Goal: Task Accomplishment & Management: Use online tool/utility

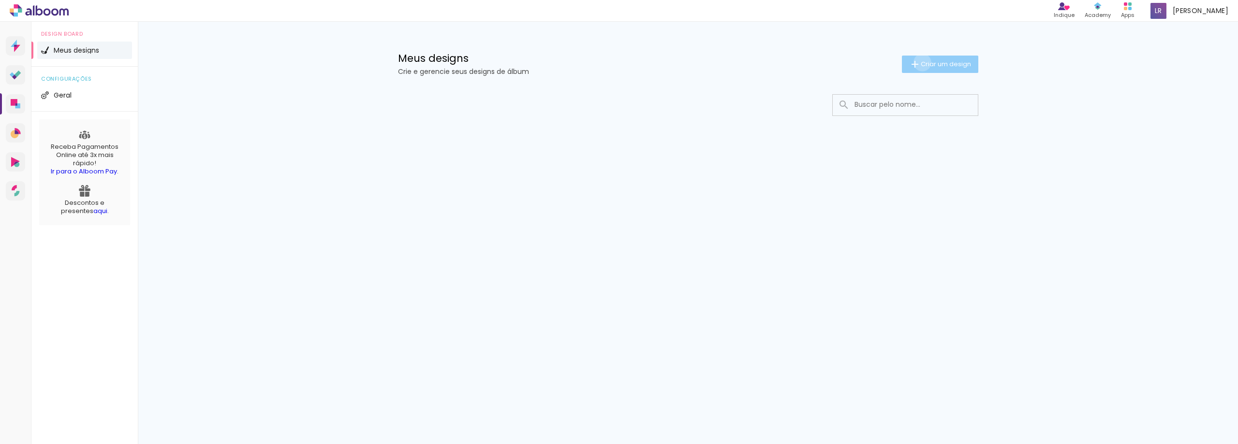
click at [921, 62] on span "Criar um design" at bounding box center [946, 64] width 50 height 6
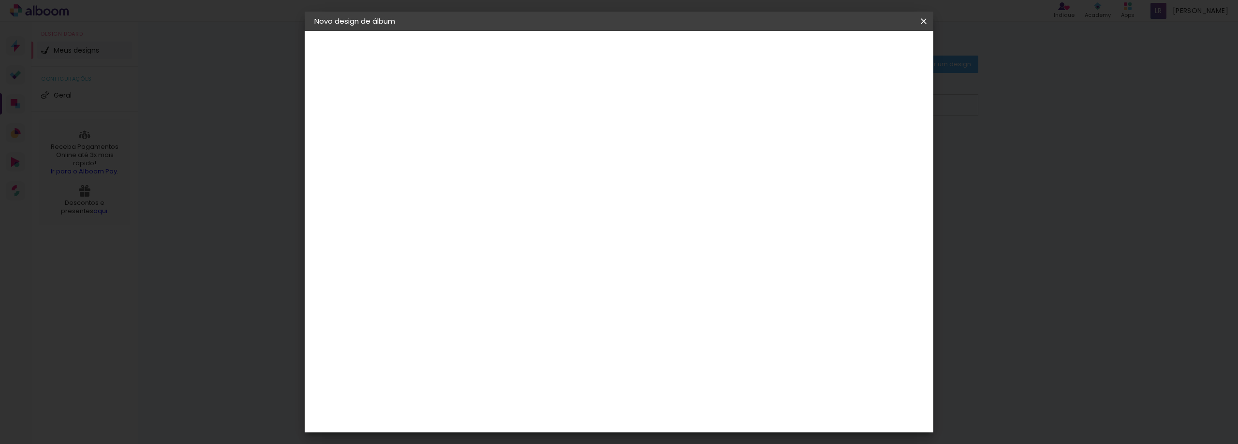
click at [472, 134] on input at bounding box center [472, 129] width 0 height 15
type input "!"
type input "1 aninho"
type paper-input "1 aninho"
click at [0, 0] on slot "Avançar" at bounding box center [0, 0] width 0 height 0
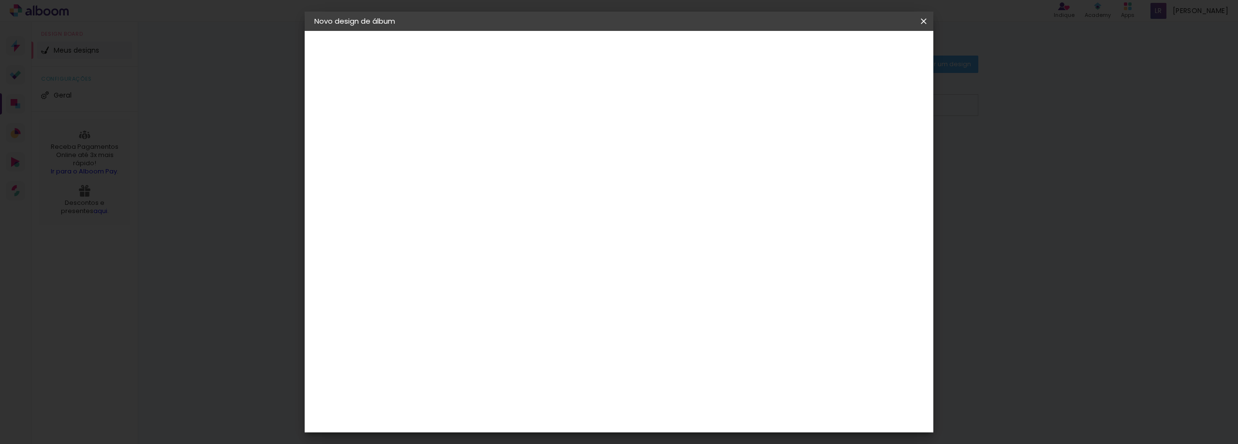
click at [546, 186] on input at bounding box center [497, 184] width 98 height 12
click at [495, 221] on div "3ZERO5" at bounding box center [480, 219] width 29 height 8
click at [0, 0] on slot "Tamanho Livre" at bounding box center [0, 0] width 0 height 0
click at [495, 218] on div "3ZERO5" at bounding box center [480, 219] width 29 height 8
click at [495, 219] on div "3ZERO5" at bounding box center [480, 219] width 29 height 8
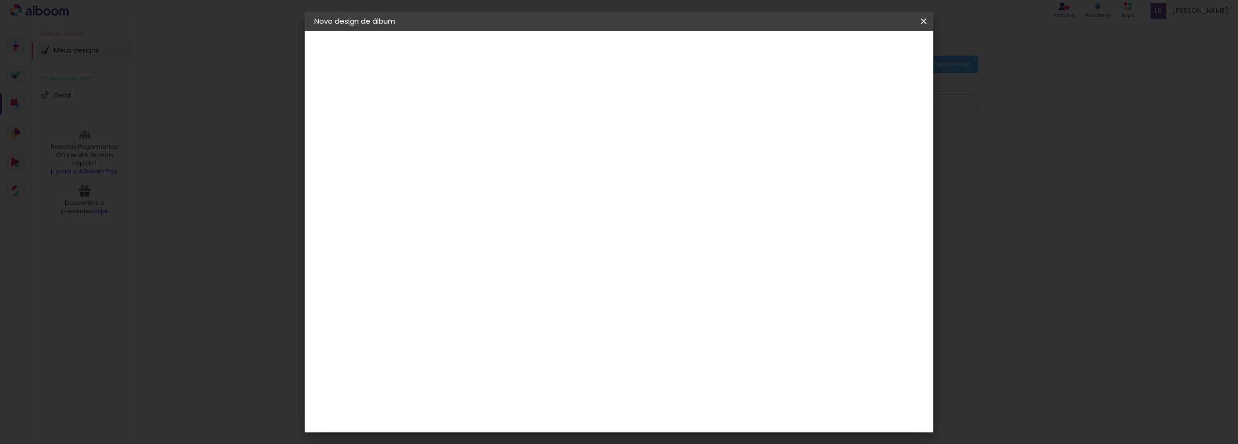
click at [495, 219] on div "3ZERO5" at bounding box center [480, 219] width 29 height 8
click at [489, 254] on div "Ágata" at bounding box center [477, 255] width 23 height 8
click at [0, 0] on slot "Avançar" at bounding box center [0, 0] width 0 height 0
click at [522, 162] on iron-icon at bounding box center [516, 168] width 12 height 12
click at [723, 158] on paper-item "Luxo" at bounding box center [681, 160] width 193 height 19
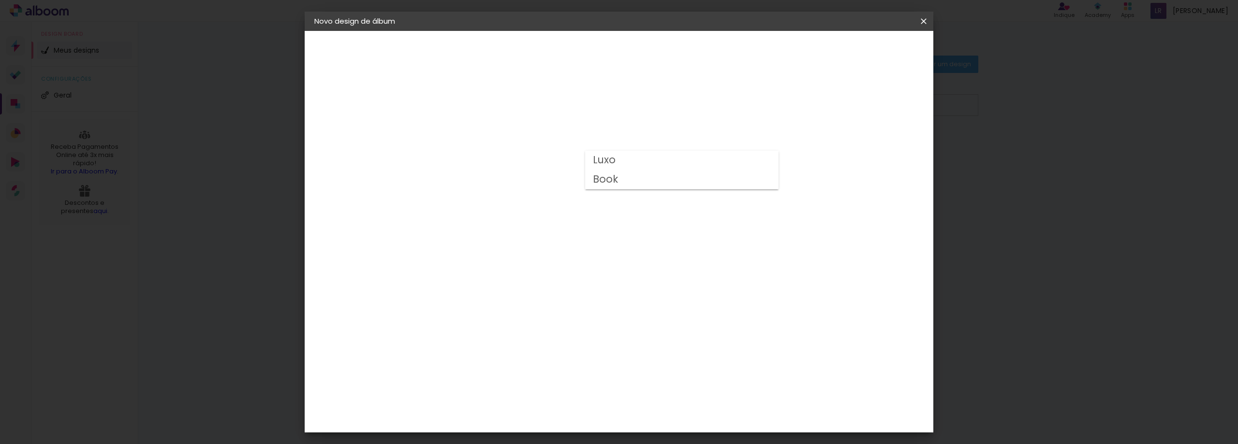
type input "Luxo"
click at [538, 367] on span "15 × 21" at bounding box center [515, 380] width 45 height 26
click at [0, 0] on slot "Avançar" at bounding box center [0, 0] width 0 height 0
click at [745, 105] on div at bounding box center [741, 104] width 9 height 9
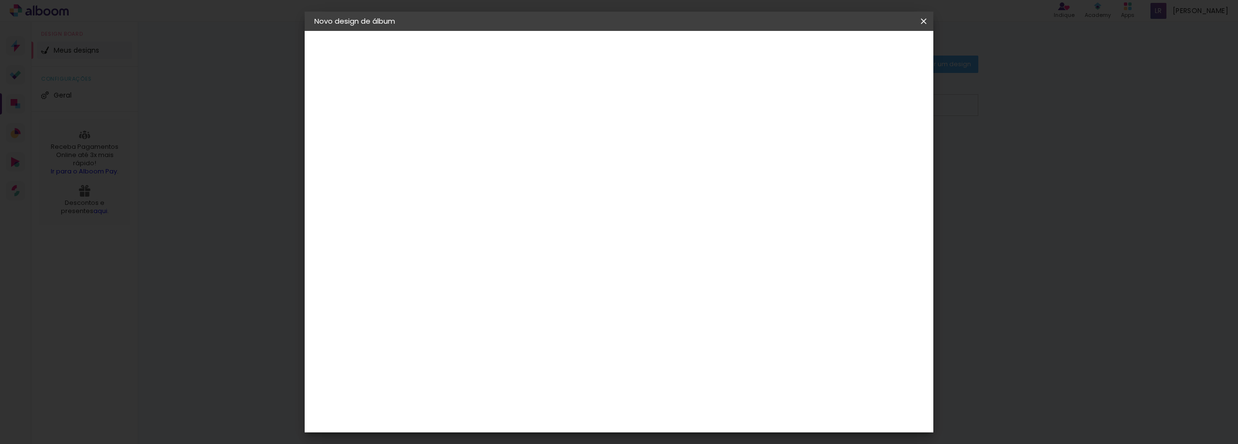
type paper-checkbox "on"
click at [800, 49] on span "Iniciar design" at bounding box center [778, 51] width 44 height 7
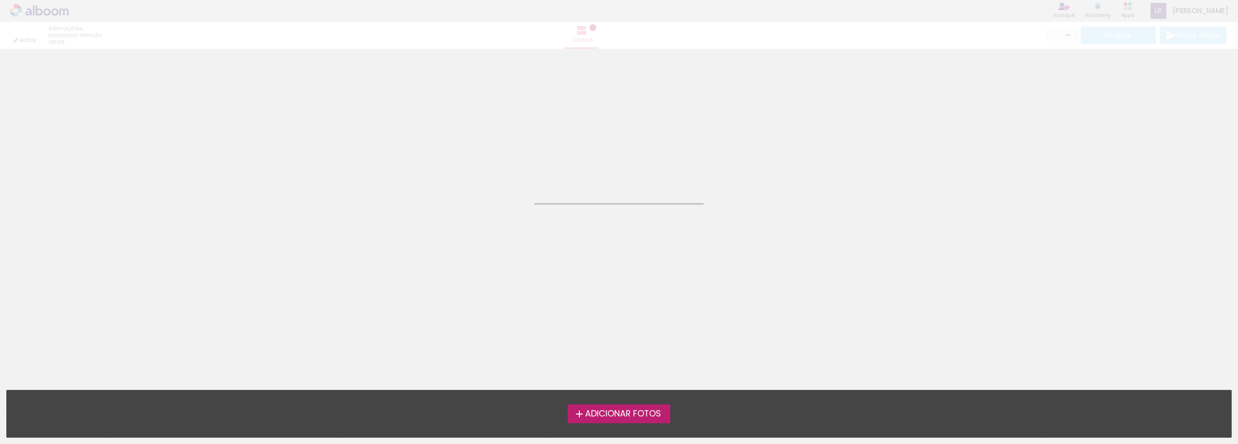
click at [585, 414] on span "Adicionar Fotos" at bounding box center [623, 414] width 76 height 9
click at [0, 0] on input "file" at bounding box center [0, 0] width 0 height 0
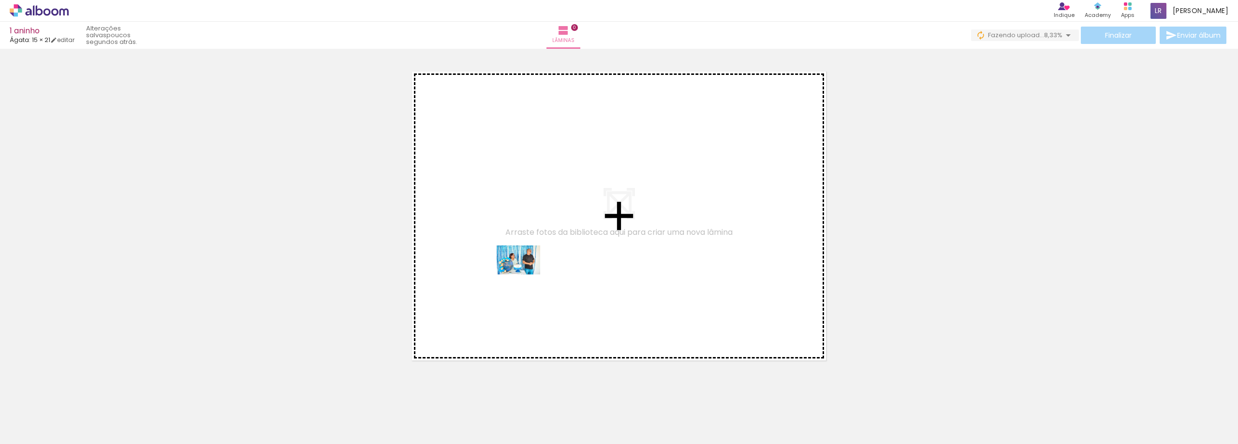
drag, startPoint x: 102, startPoint y: 412, endPoint x: 526, endPoint y: 275, distance: 445.2
click at [526, 275] on quentale-workspace at bounding box center [619, 222] width 1238 height 444
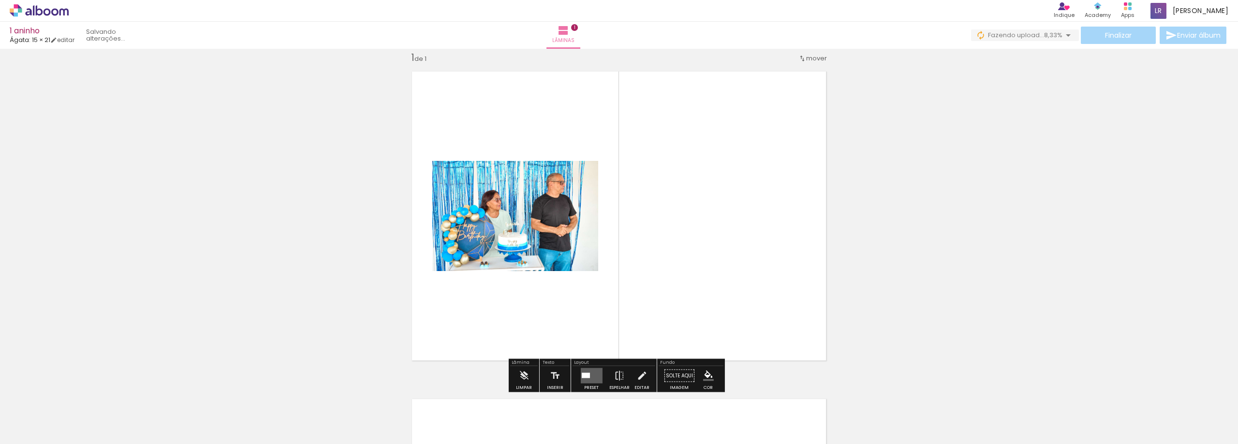
scroll to position [13, 0]
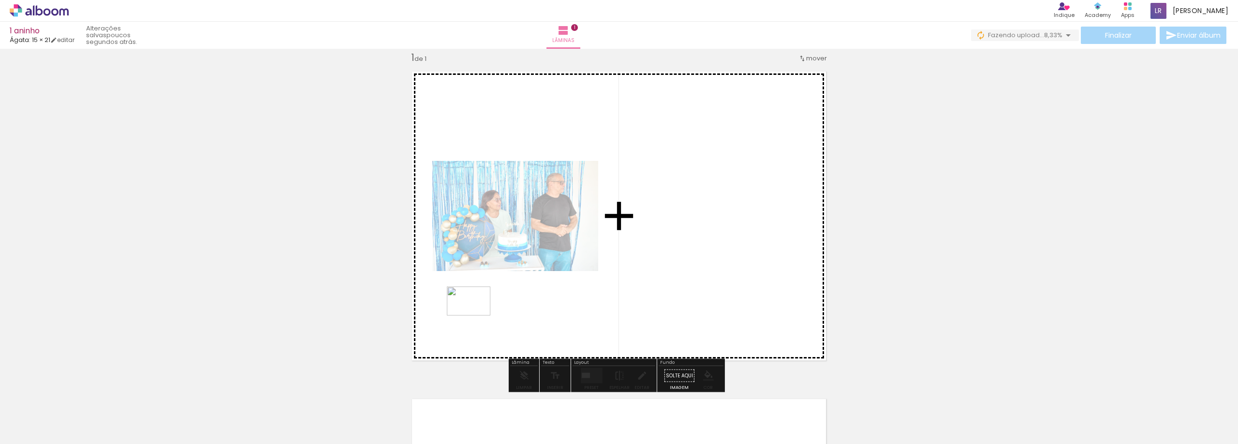
drag, startPoint x: 374, startPoint y: 325, endPoint x: 476, endPoint y: 316, distance: 102.5
click at [476, 316] on quentale-workspace at bounding box center [619, 222] width 1238 height 444
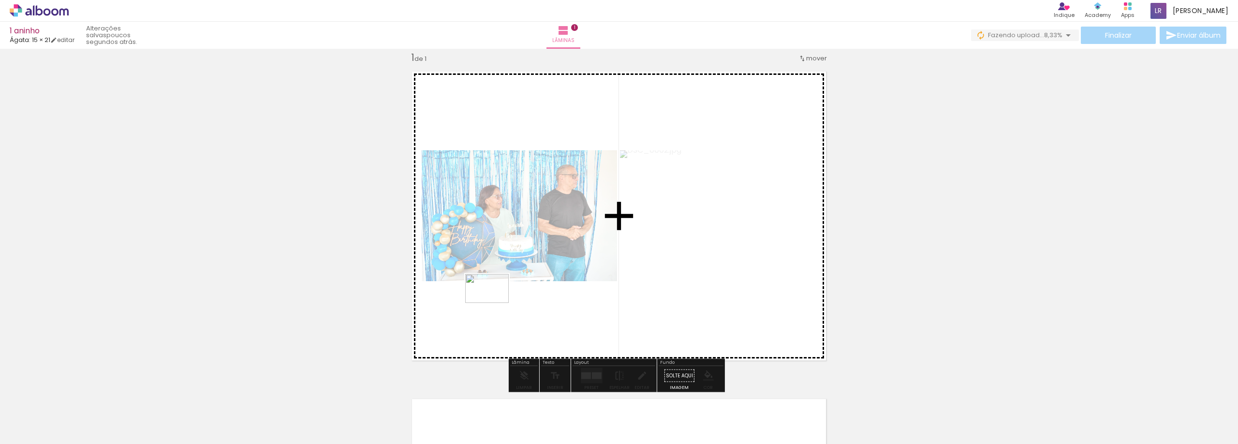
drag, startPoint x: 206, startPoint y: 417, endPoint x: 497, endPoint y: 316, distance: 307.9
click at [495, 304] on quentale-workspace at bounding box center [619, 222] width 1238 height 444
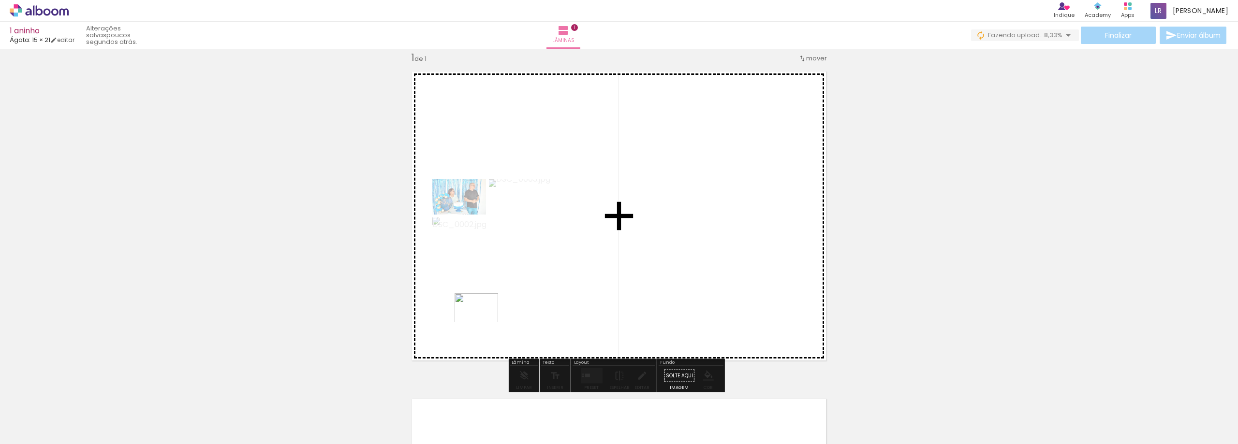
drag, startPoint x: 298, startPoint y: 403, endPoint x: 467, endPoint y: 331, distance: 183.8
click at [484, 323] on quentale-workspace at bounding box center [619, 222] width 1238 height 444
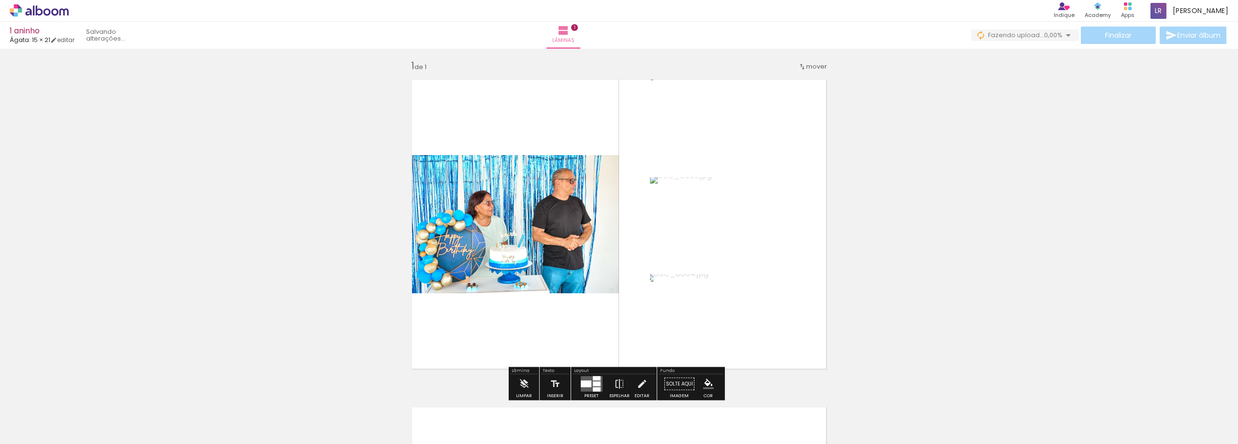
scroll to position [0, 0]
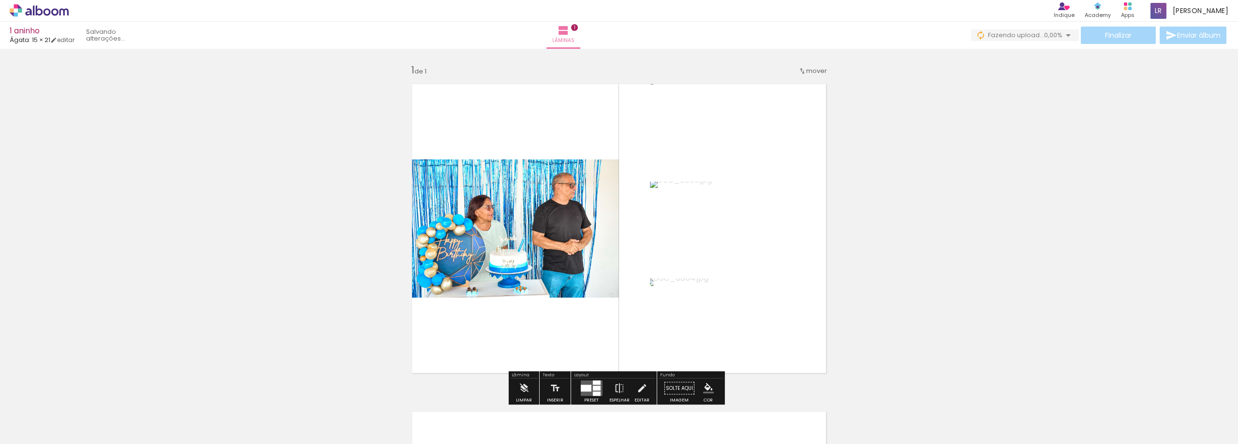
click at [319, 413] on div at bounding box center [314, 412] width 48 height 32
drag, startPoint x: 324, startPoint y: 414, endPoint x: 1031, endPoint y: 249, distance: 726.5
click at [1031, 249] on quentale-workspace at bounding box center [619, 222] width 1238 height 444
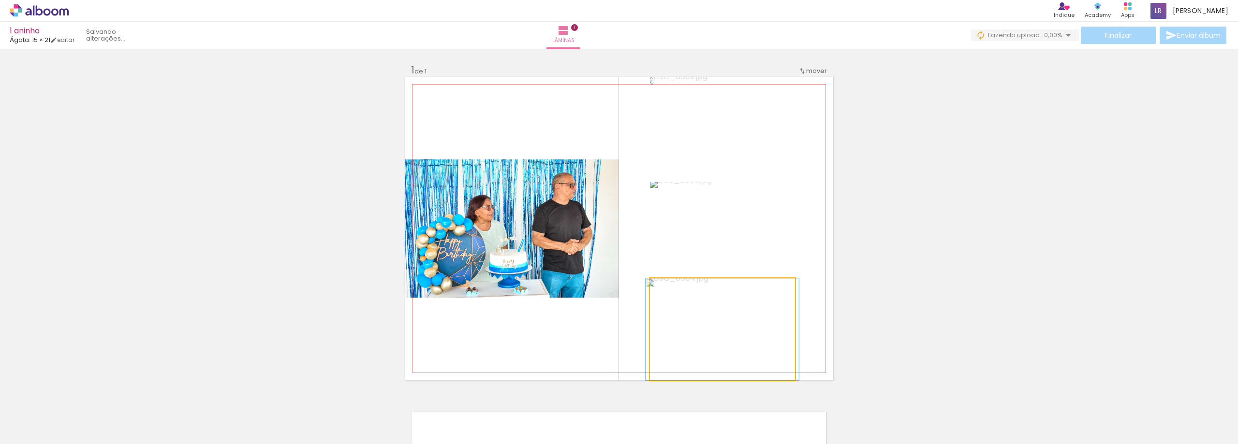
type paper-slider "100"
click at [668, 292] on div at bounding box center [672, 288] width 9 height 9
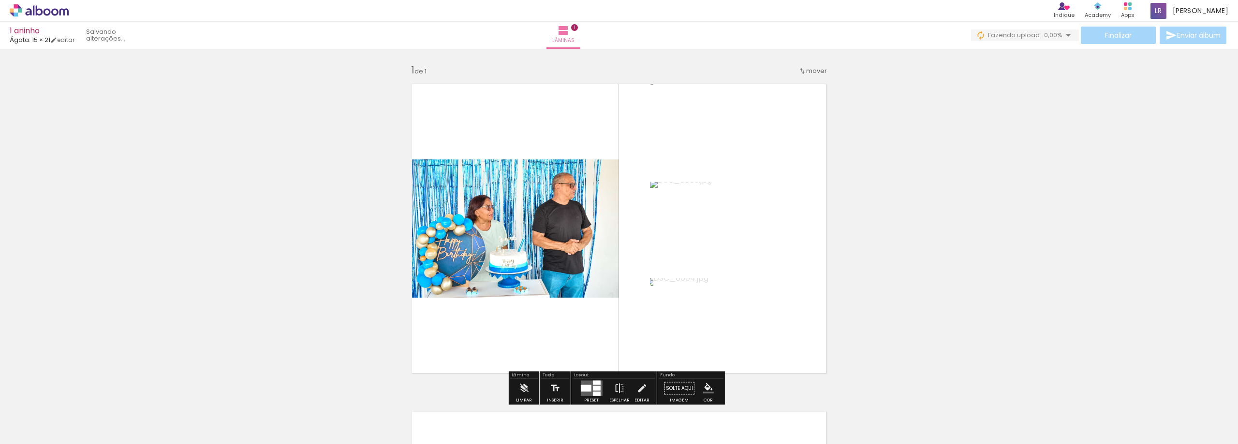
click at [945, 300] on div "Inserir lâmina 1 de 1" at bounding box center [619, 380] width 1238 height 656
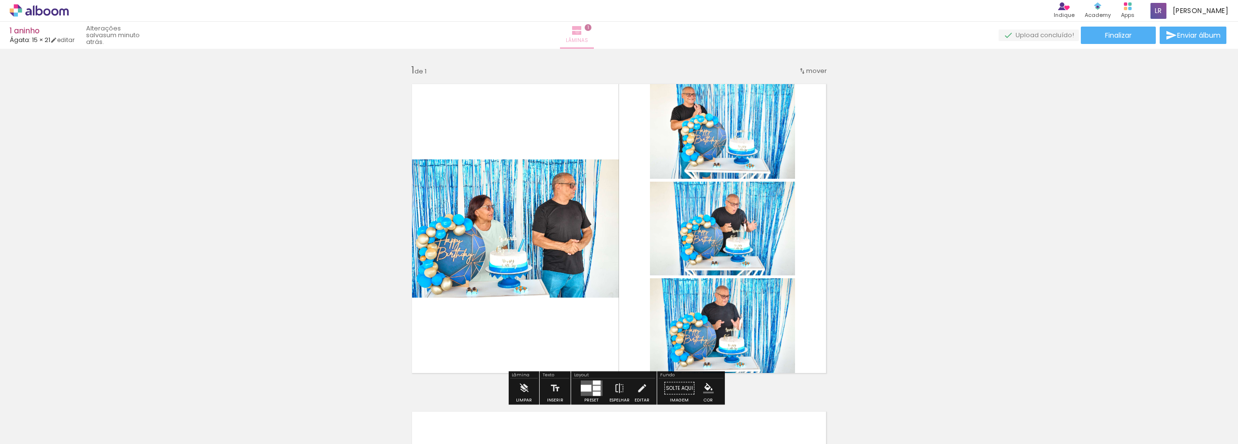
click at [583, 31] on iron-icon at bounding box center [577, 31] width 12 height 12
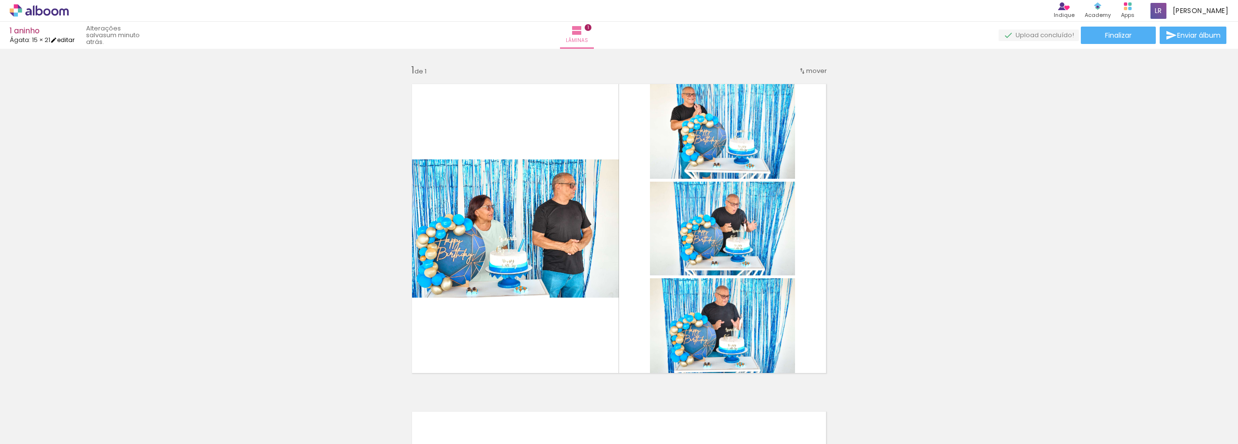
click at [65, 42] on link "editar" at bounding box center [62, 40] width 24 height 8
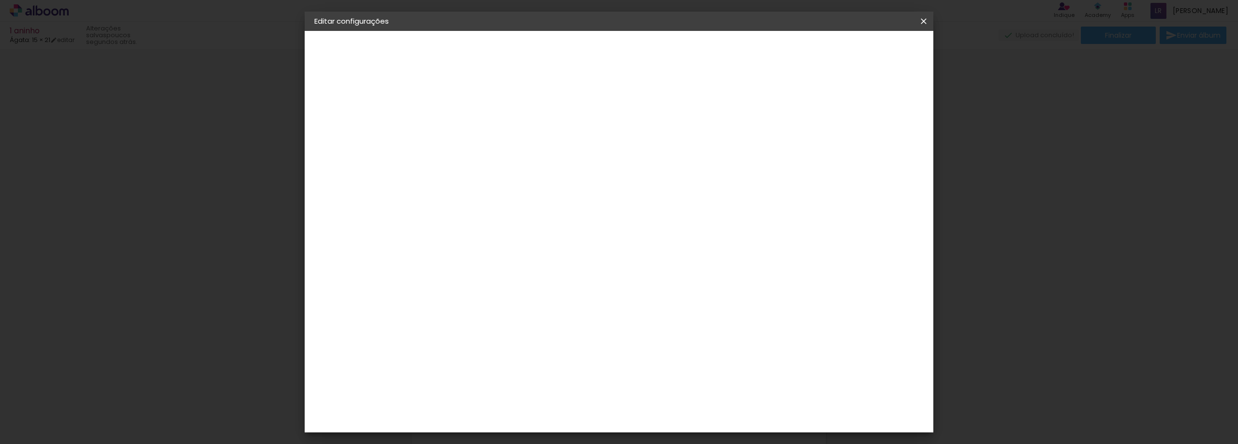
click at [927, 20] on iron-icon at bounding box center [924, 21] width 12 height 10
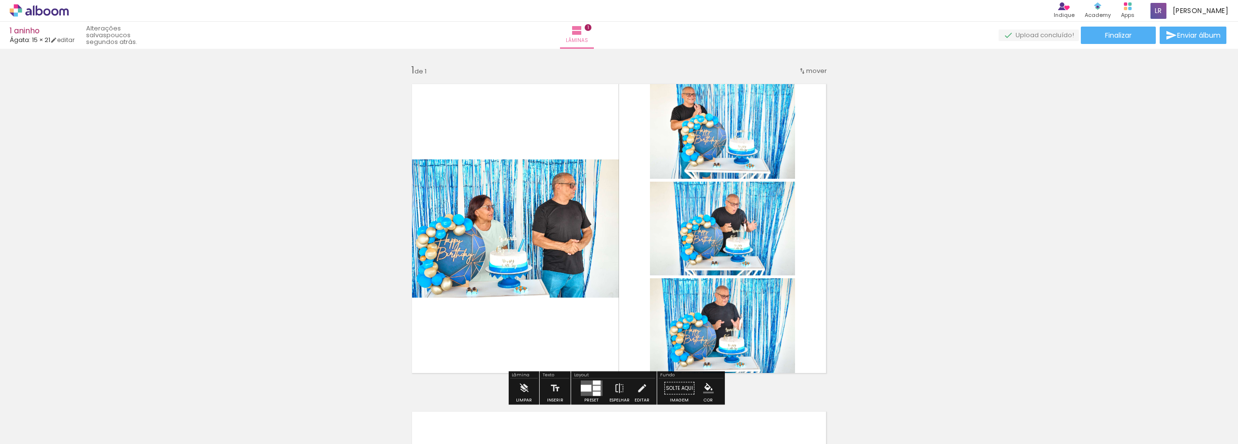
click at [892, 231] on div "Inserir lâmina 1 de 1" at bounding box center [619, 380] width 1238 height 656
drag, startPoint x: 952, startPoint y: 283, endPoint x: 916, endPoint y: 301, distance: 40.4
click at [916, 301] on div "Inserir lâmina 1 de 1" at bounding box center [619, 380] width 1238 height 656
drag, startPoint x: 309, startPoint y: 414, endPoint x: 259, endPoint y: 312, distance: 114.2
click at [259, 312] on div "Inserir lâmina 1 de 1" at bounding box center [619, 380] width 1238 height 656
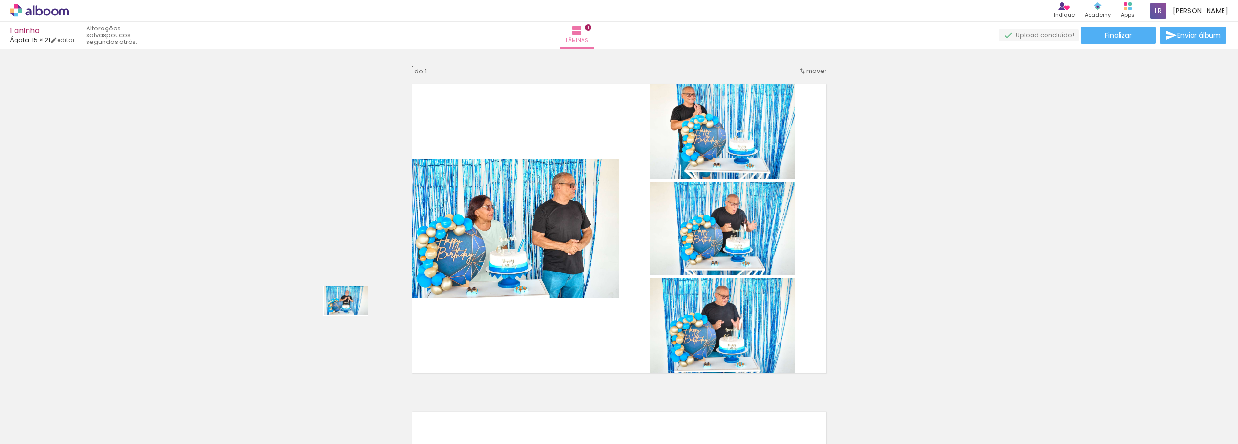
drag, startPoint x: 319, startPoint y: 414, endPoint x: 353, endPoint y: 316, distance: 104.5
click at [353, 316] on quentale-workspace at bounding box center [619, 222] width 1238 height 444
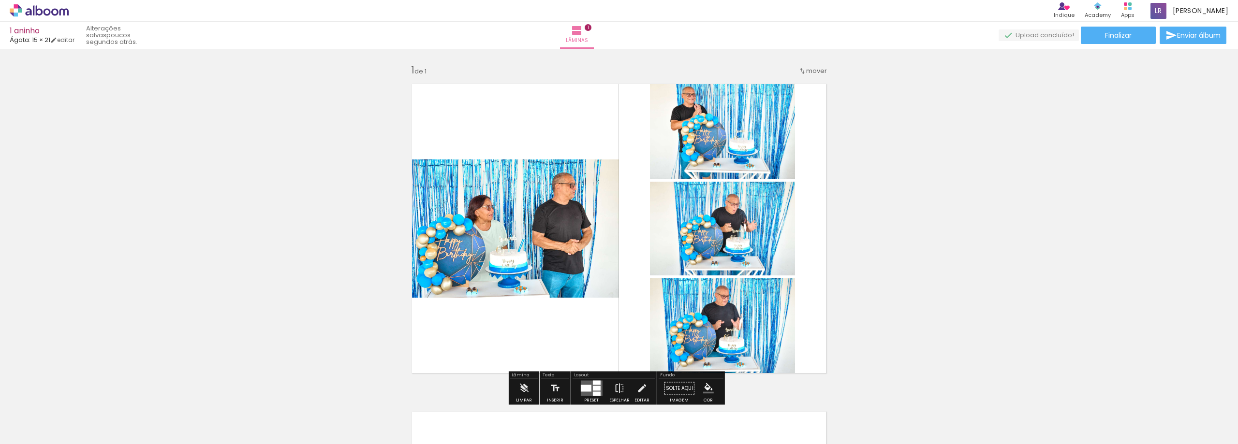
click at [621, 237] on quentale-layouter at bounding box center [619, 229] width 428 height 304
drag, startPoint x: 567, startPoint y: 403, endPoint x: 885, endPoint y: 285, distance: 338.7
click at [885, 285] on quentale-workspace at bounding box center [619, 222] width 1238 height 444
click at [583, 34] on iron-icon at bounding box center [577, 31] width 12 height 12
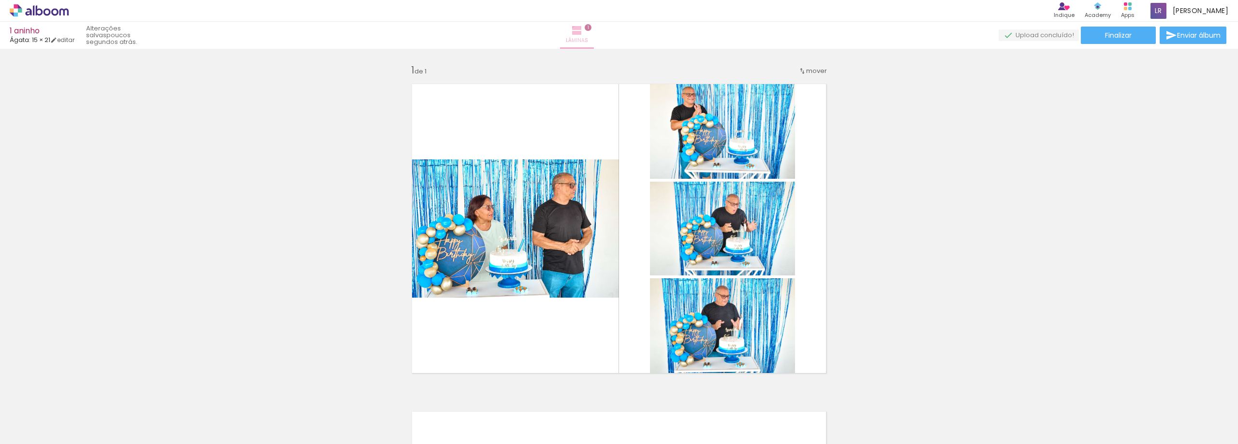
click at [583, 35] on iron-icon at bounding box center [577, 31] width 12 height 12
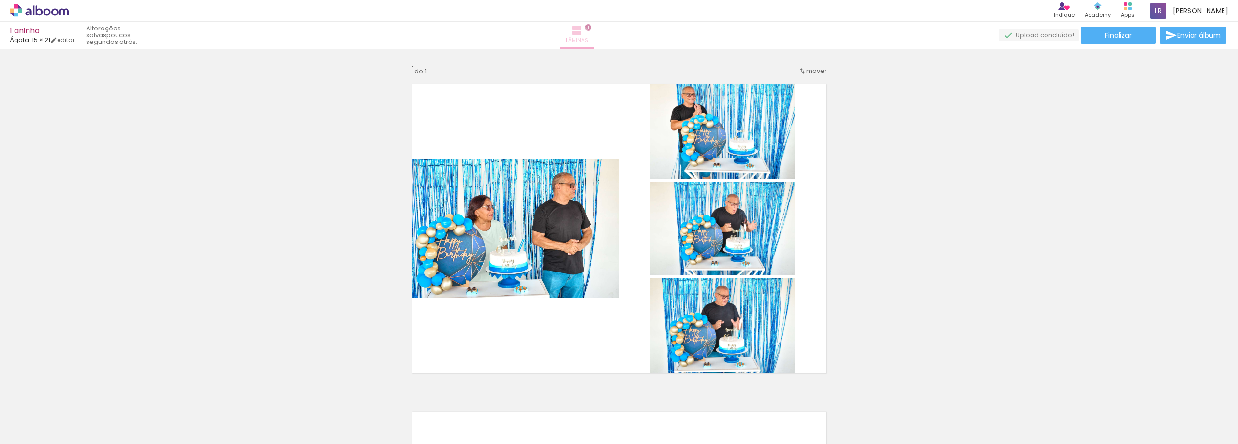
click at [583, 35] on iron-icon at bounding box center [577, 31] width 12 height 12
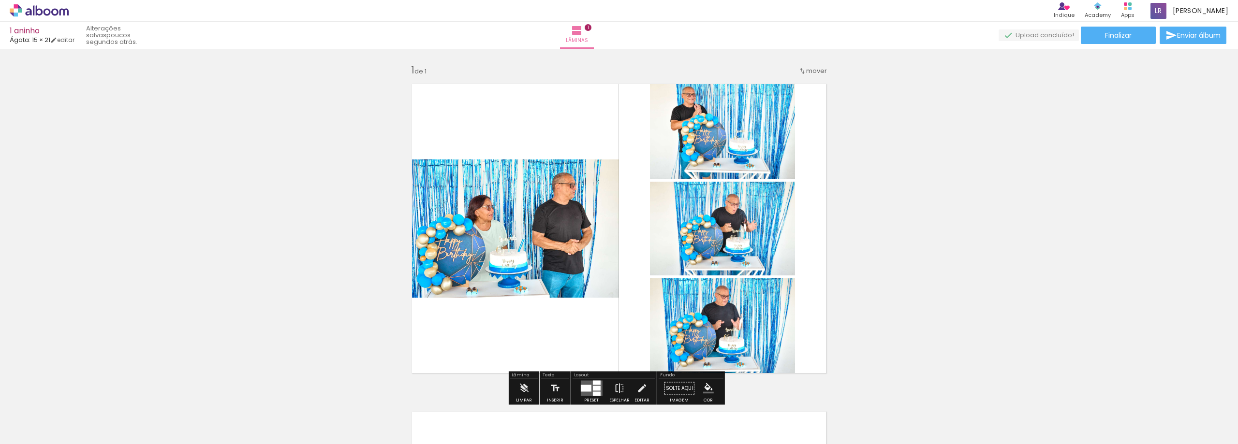
click at [807, 71] on span "mover" at bounding box center [816, 70] width 21 height 9
click at [801, 71] on span "Posição atual:" at bounding box center [781, 69] width 44 height 16
drag, startPoint x: 870, startPoint y: 103, endPoint x: 871, endPoint y: 114, distance: 11.2
click at [871, 107] on div "Inserir lâmina 1 de 1" at bounding box center [619, 380] width 1238 height 656
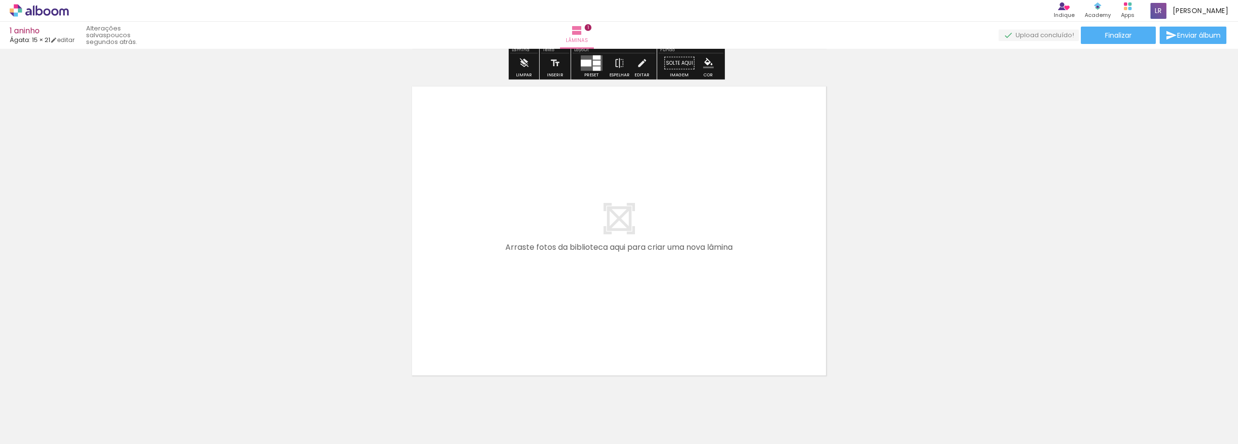
scroll to position [358, 0]
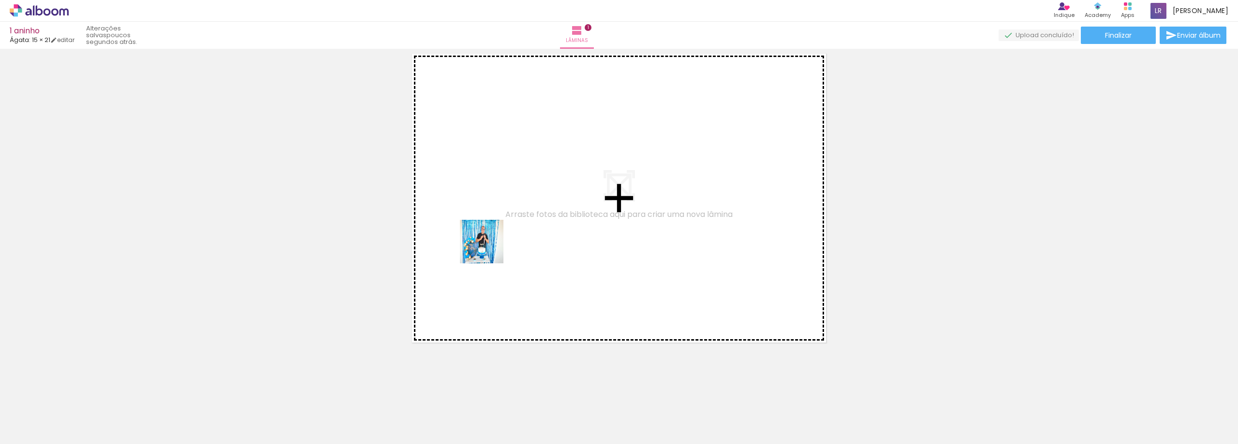
drag, startPoint x: 397, startPoint y: 319, endPoint x: 486, endPoint y: 253, distance: 110.0
click at [502, 244] on quentale-workspace at bounding box center [619, 222] width 1238 height 444
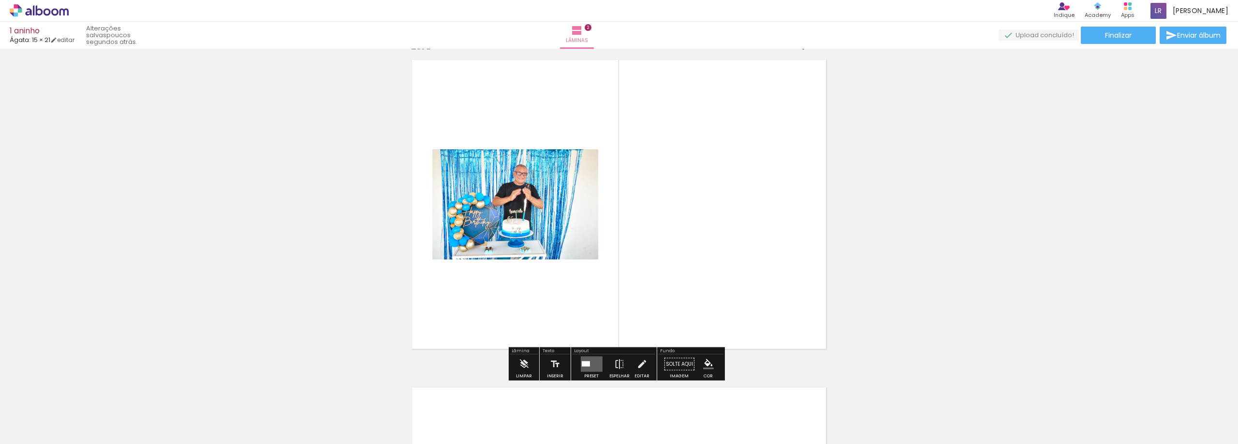
scroll to position [340, 0]
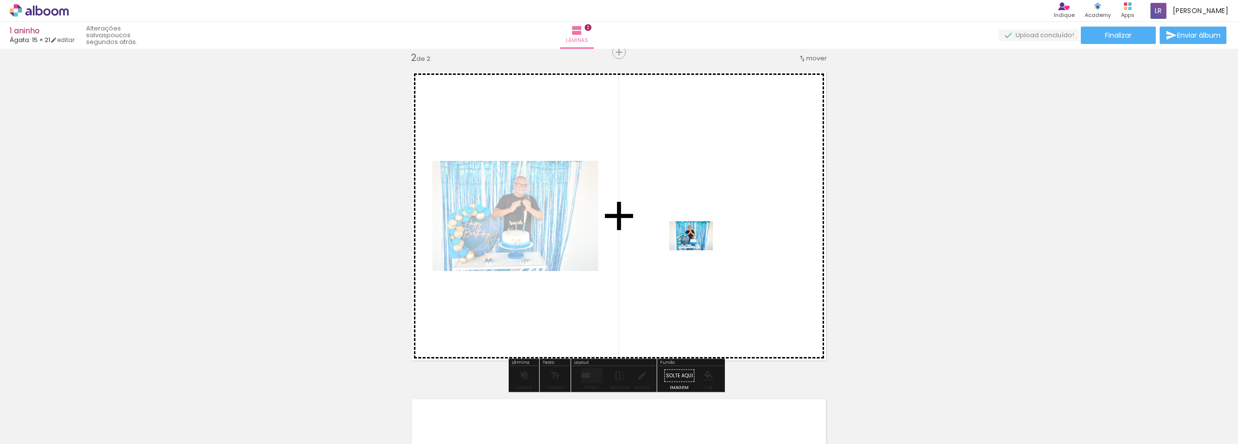
drag, startPoint x: 433, startPoint y: 406, endPoint x: 698, endPoint y: 251, distance: 307.8
click at [698, 251] on quentale-workspace at bounding box center [619, 222] width 1238 height 444
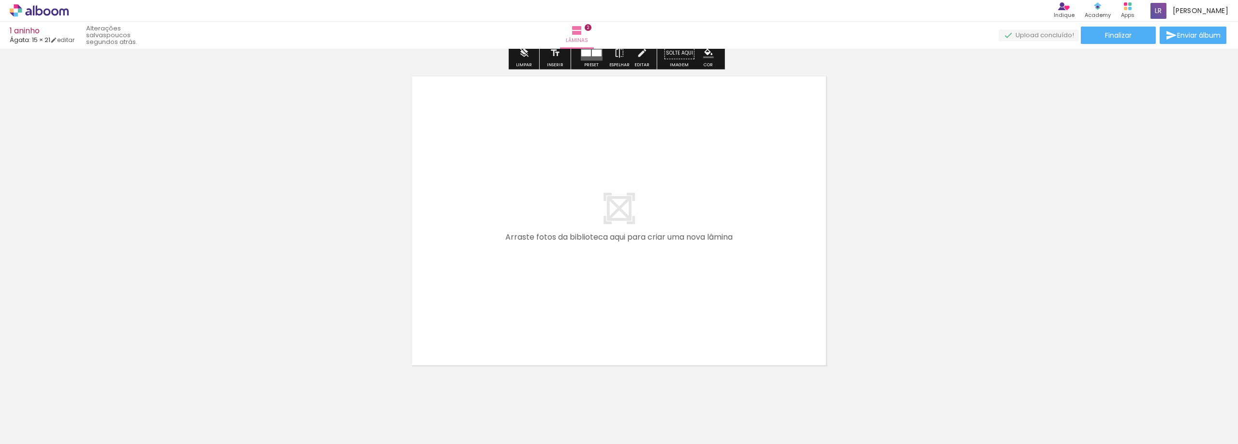
scroll to position [679, 0]
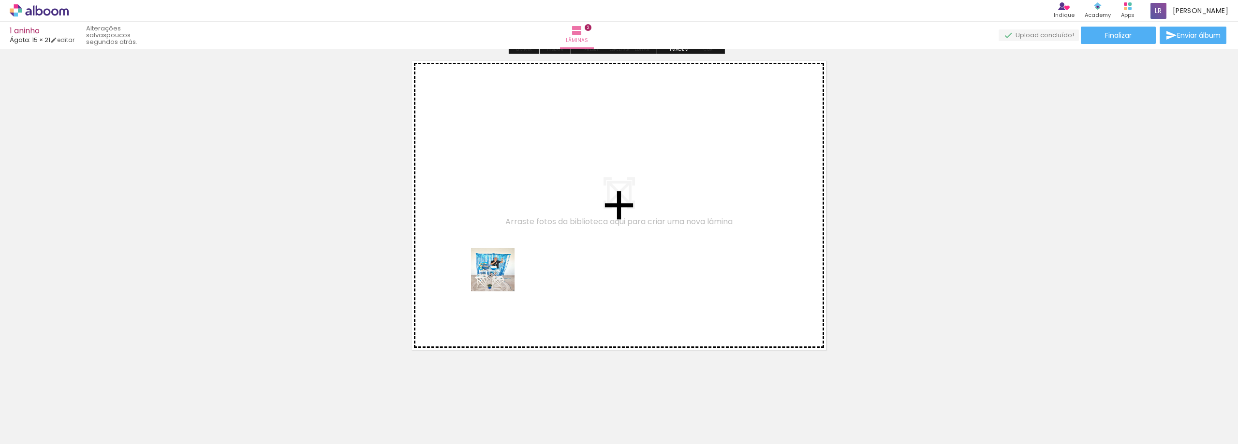
drag, startPoint x: 520, startPoint y: 375, endPoint x: 501, endPoint y: 277, distance: 99.5
click at [501, 277] on quentale-workspace at bounding box center [619, 222] width 1238 height 444
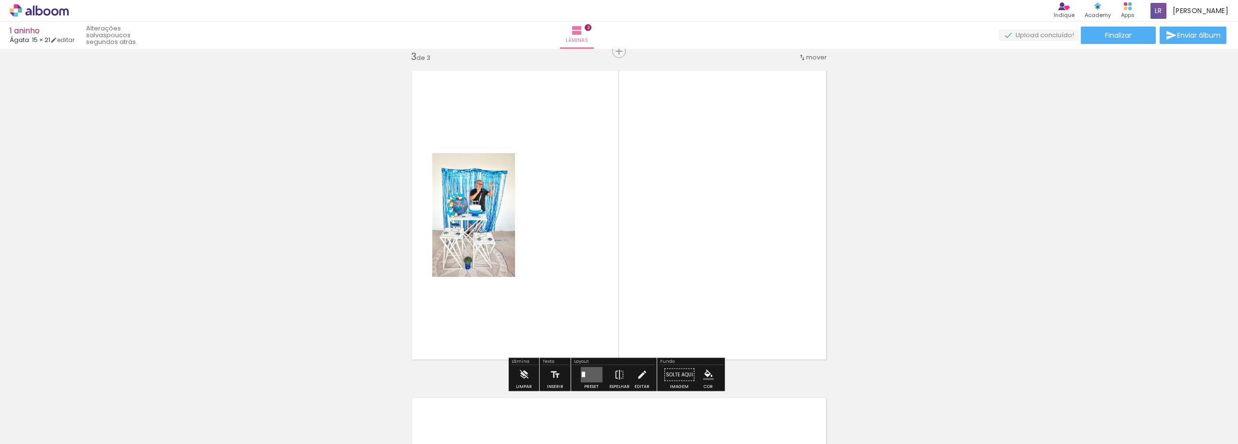
scroll to position [668, 0]
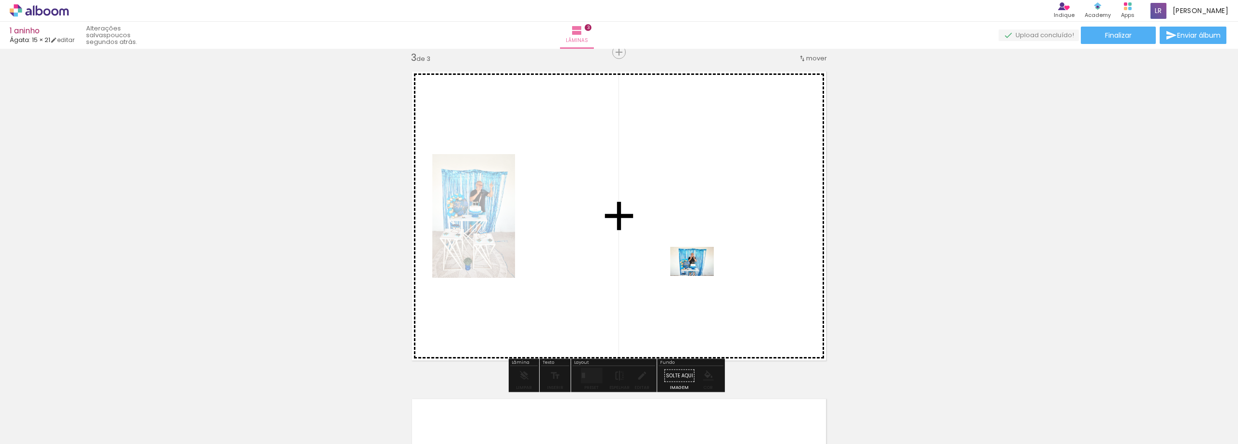
drag, startPoint x: 542, startPoint y: 380, endPoint x: 699, endPoint y: 276, distance: 188.9
click at [699, 276] on quentale-workspace at bounding box center [619, 222] width 1238 height 444
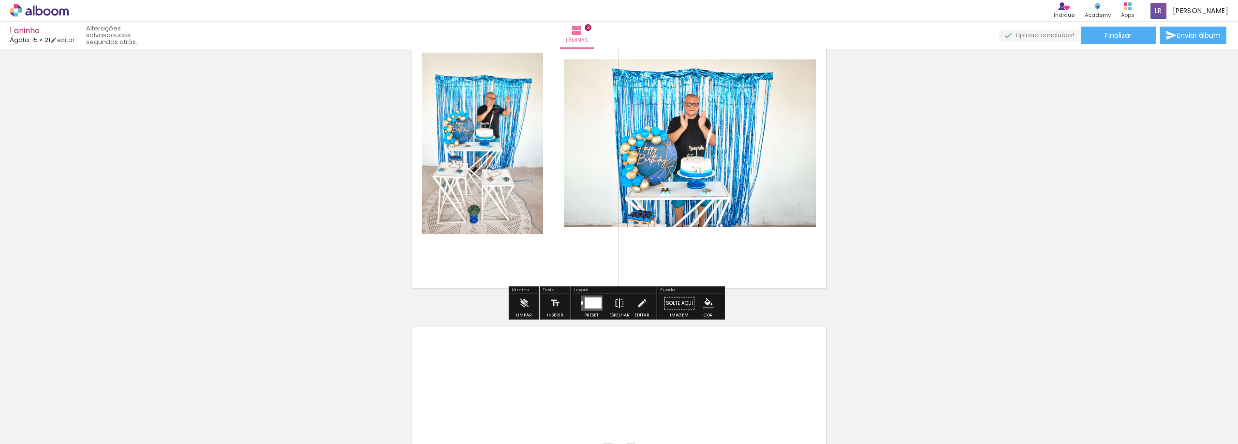
scroll to position [910, 0]
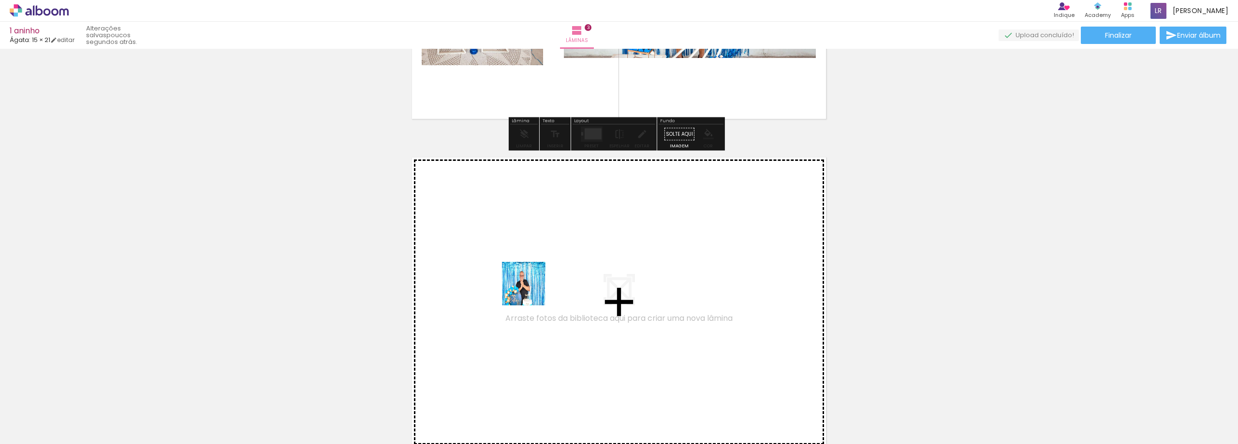
drag, startPoint x: 593, startPoint y: 417, endPoint x: 526, endPoint y: 283, distance: 149.4
click at [526, 283] on quentale-workspace at bounding box center [619, 222] width 1238 height 444
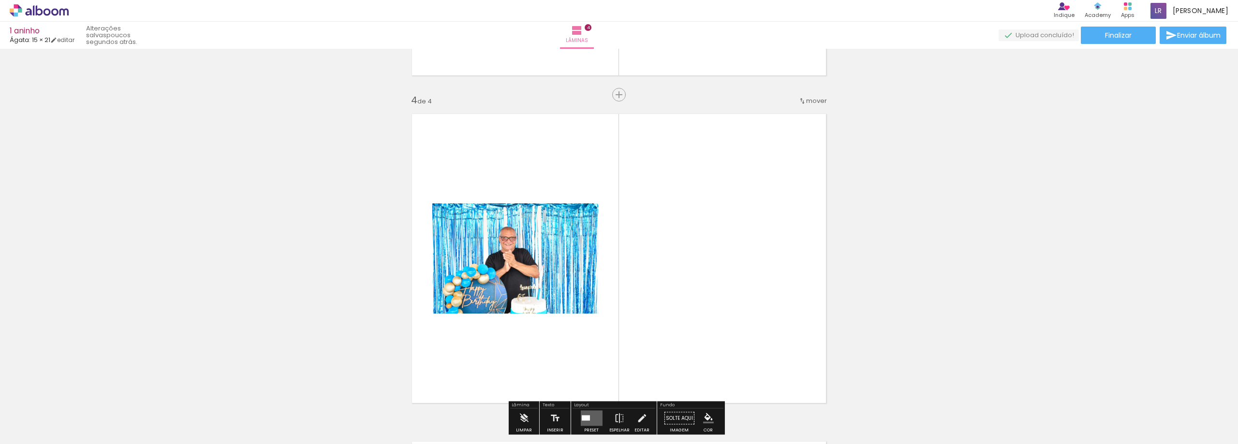
scroll to position [996, 0]
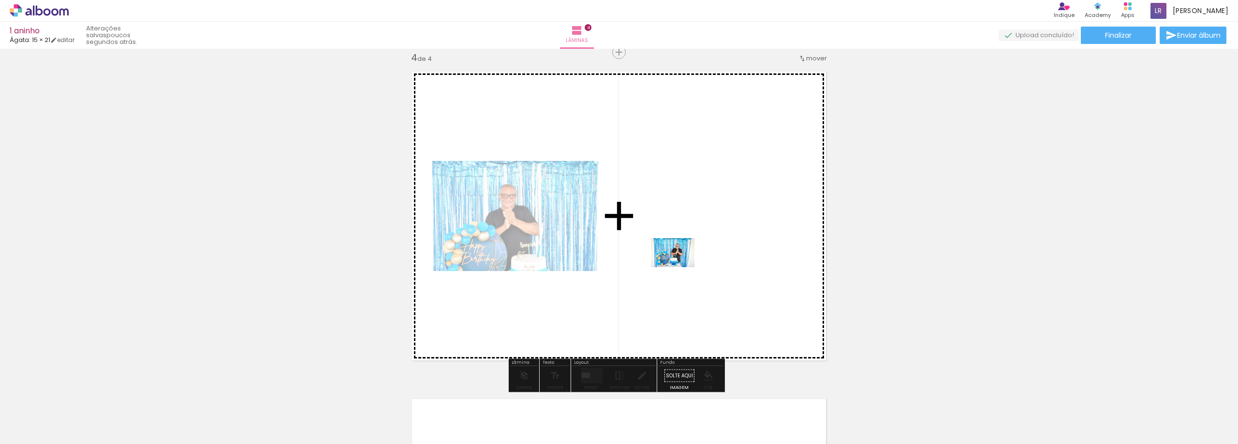
drag, startPoint x: 651, startPoint y: 415, endPoint x: 690, endPoint y: 323, distance: 100.6
click at [680, 267] on quentale-workspace at bounding box center [619, 222] width 1238 height 444
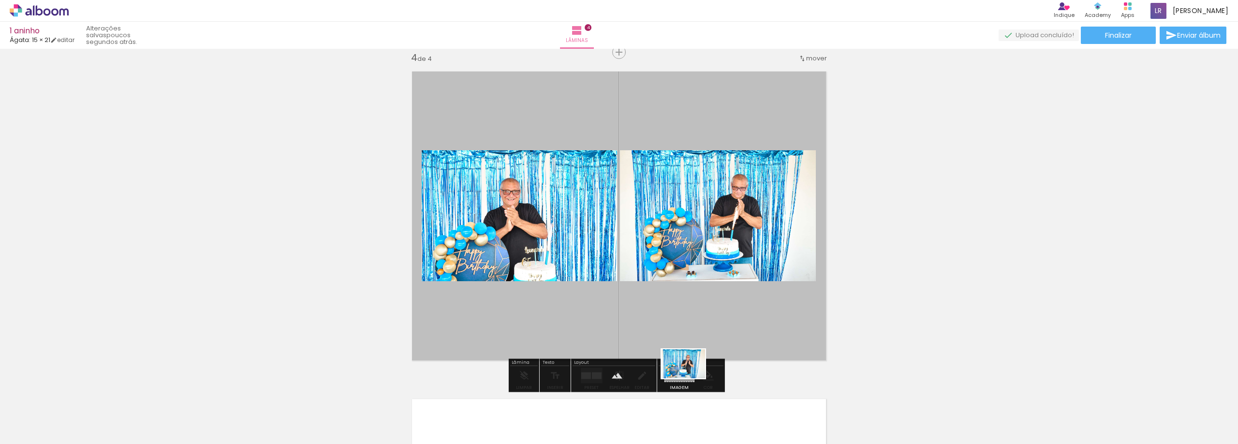
drag, startPoint x: 691, startPoint y: 415, endPoint x: 663, endPoint y: 345, distance: 75.5
click at [688, 320] on quentale-workspace at bounding box center [619, 222] width 1238 height 444
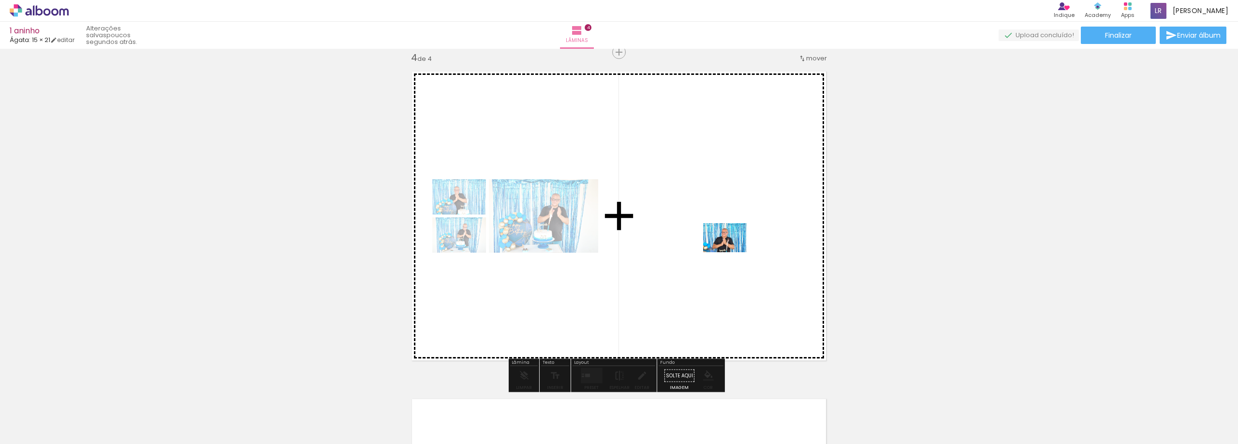
drag, startPoint x: 400, startPoint y: 403, endPoint x: 732, endPoint y: 252, distance: 364.3
click at [732, 252] on quentale-workspace at bounding box center [619, 222] width 1238 height 444
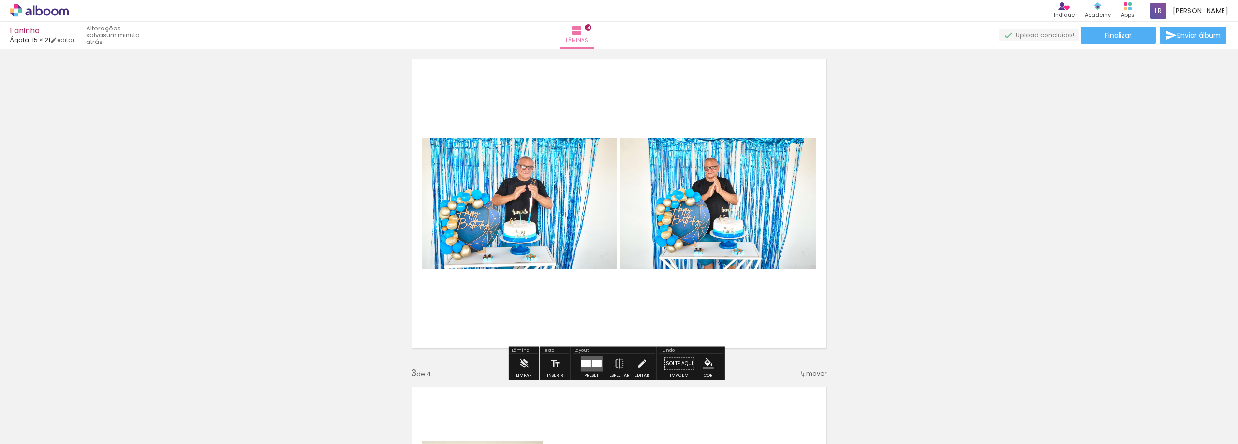
scroll to position [464, 0]
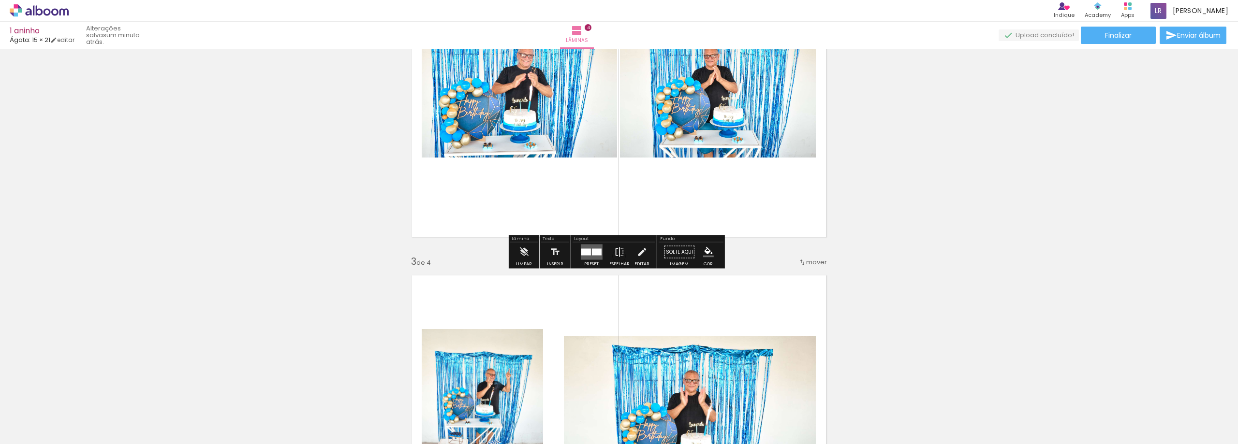
click at [586, 254] on div at bounding box center [586, 252] width 10 height 7
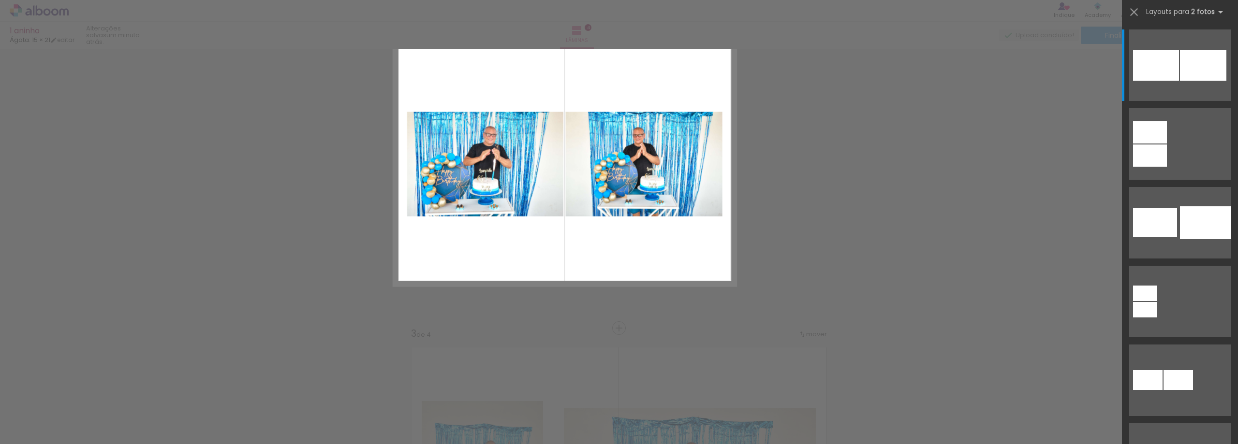
scroll to position [340, 0]
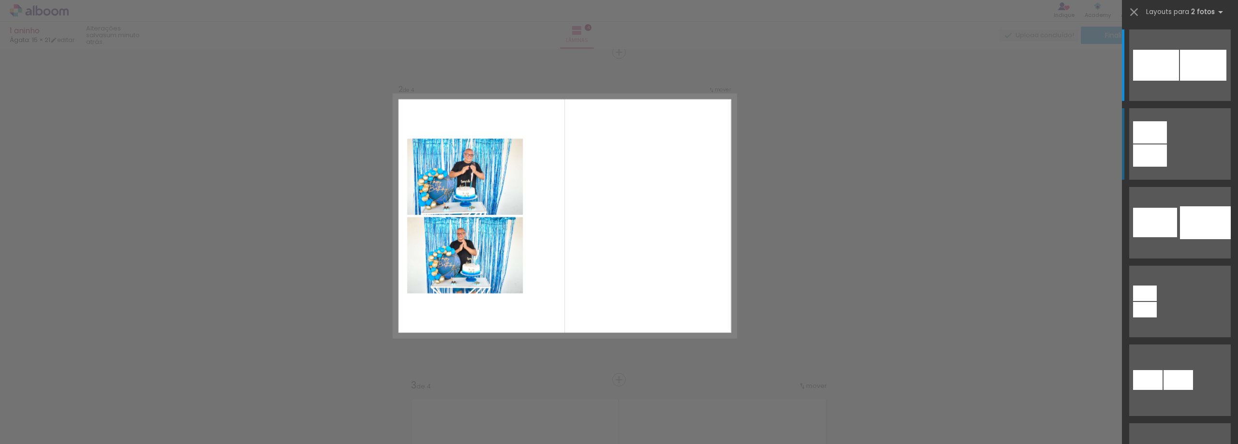
click at [1143, 134] on div at bounding box center [1150, 132] width 34 height 22
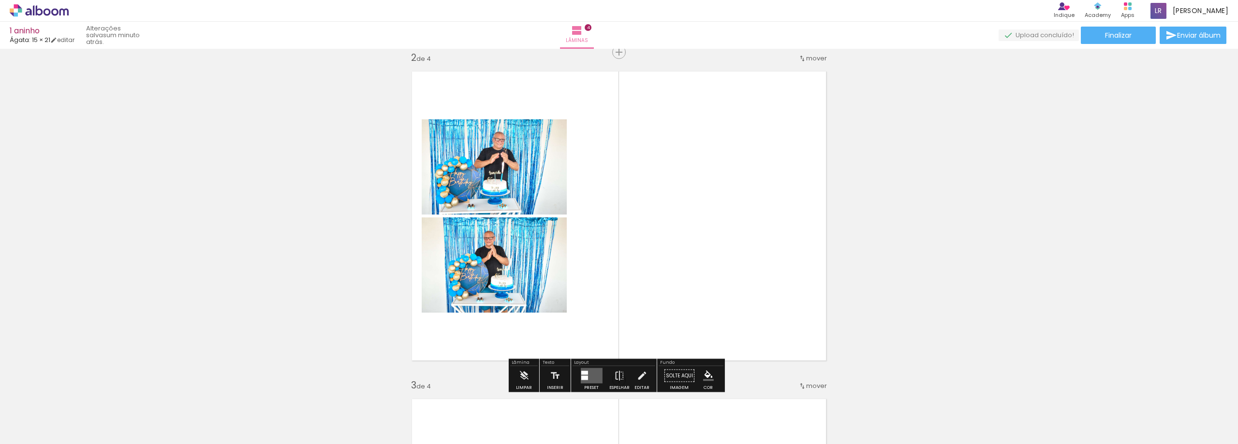
click at [589, 373] on quentale-layouter at bounding box center [591, 376] width 22 height 15
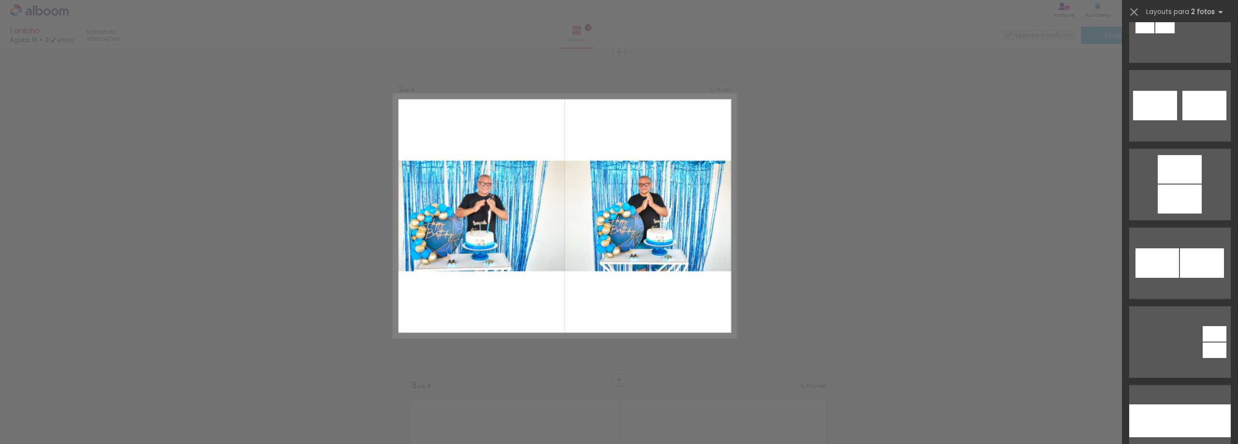
scroll to position [659, 0]
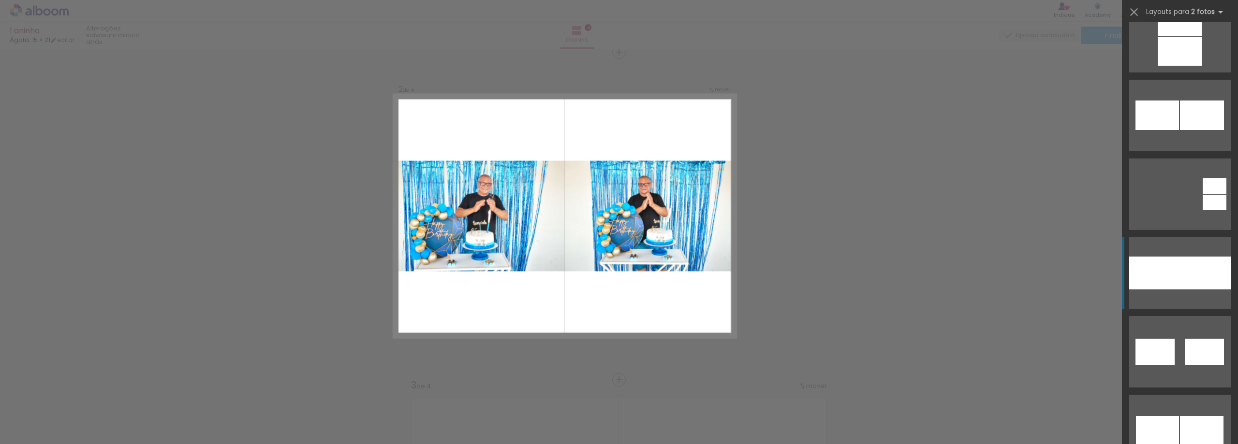
click at [1185, 279] on div at bounding box center [1205, 273] width 51 height 33
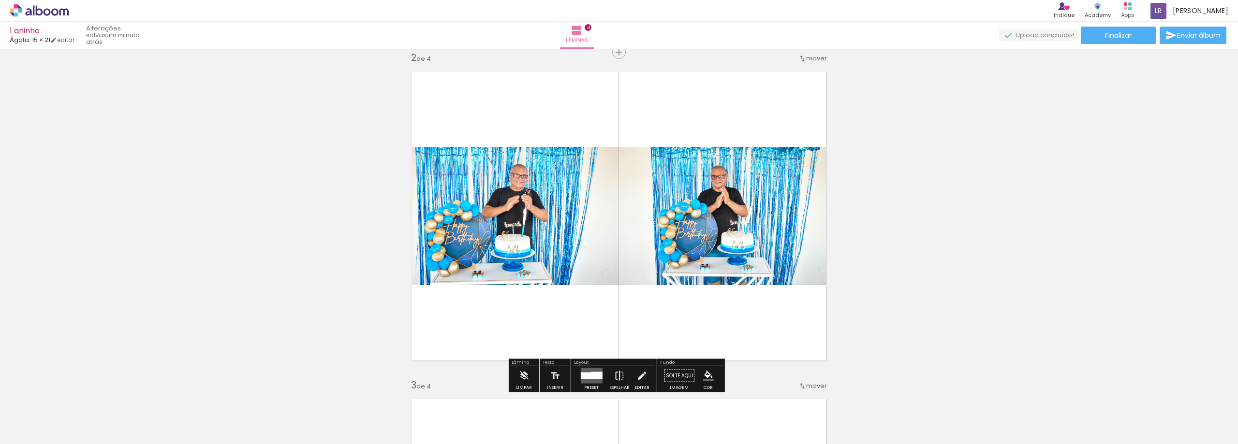
click at [618, 375] on iron-icon at bounding box center [619, 376] width 11 height 19
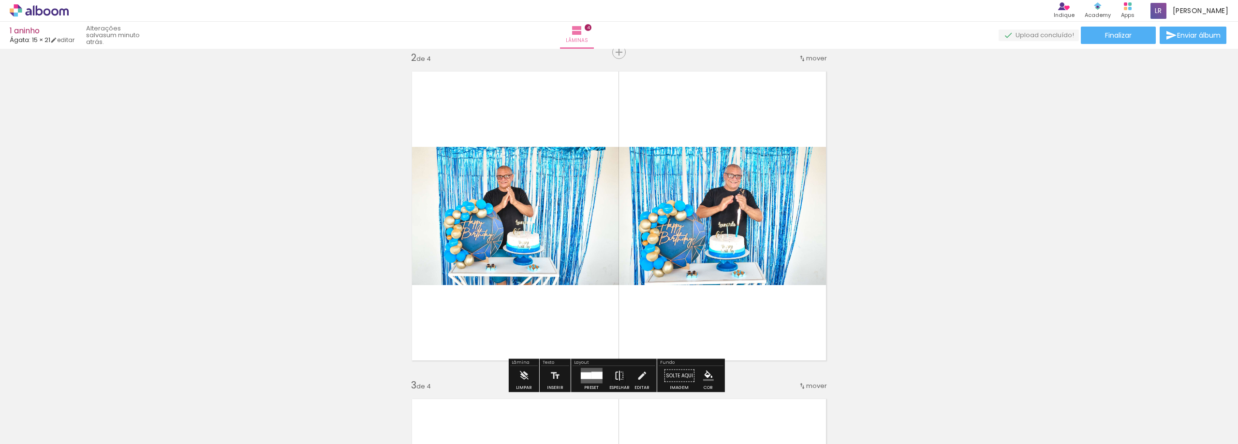
click at [618, 375] on iron-icon at bounding box center [619, 376] width 11 height 19
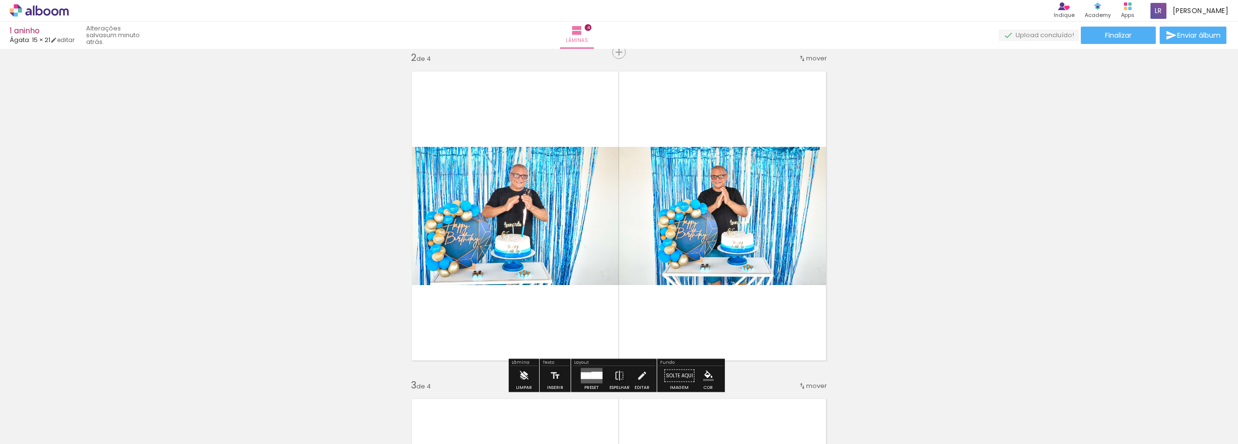
click at [523, 377] on iron-icon at bounding box center [523, 376] width 11 height 19
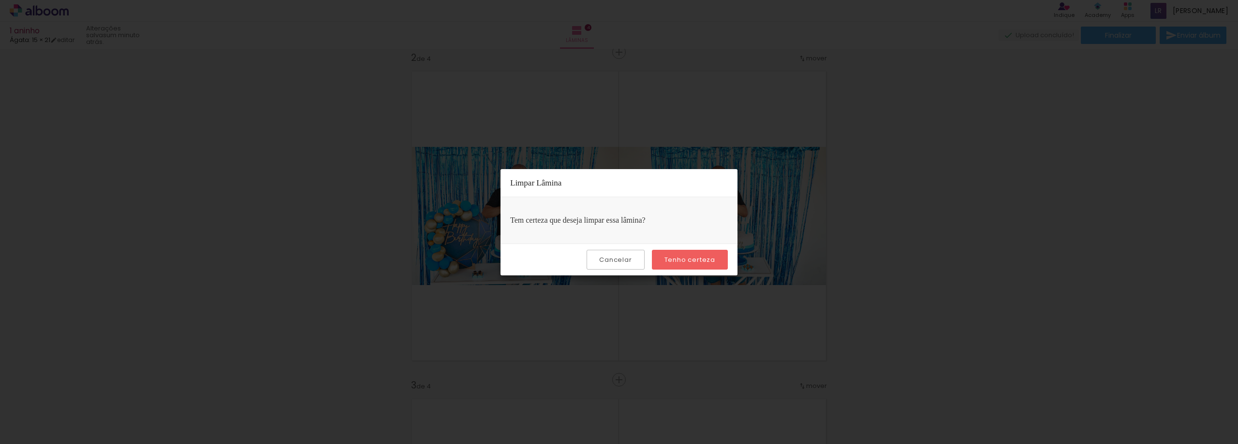
click at [964, 211] on iron-overlay-backdrop at bounding box center [619, 222] width 1238 height 444
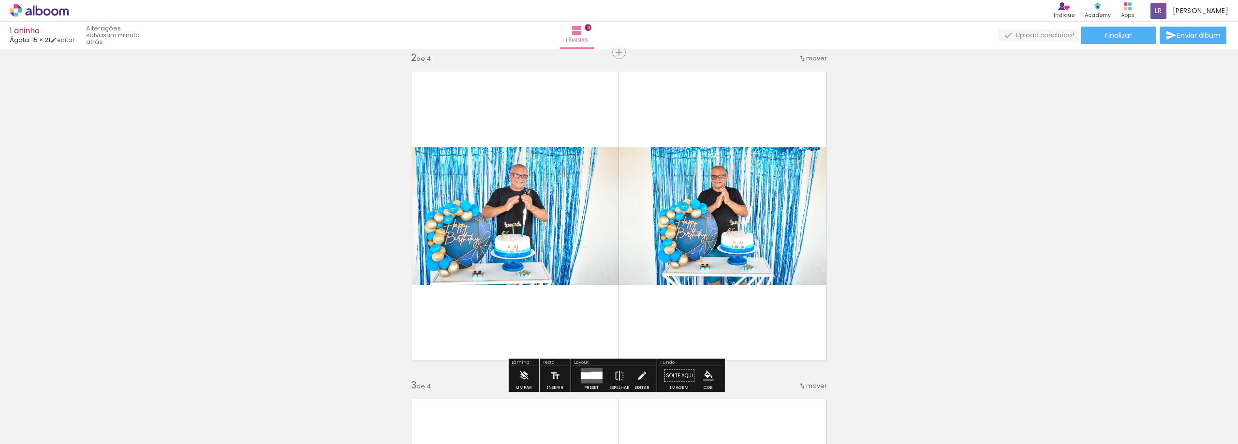
click at [705, 375] on iron-icon "color picker" at bounding box center [708, 376] width 11 height 11
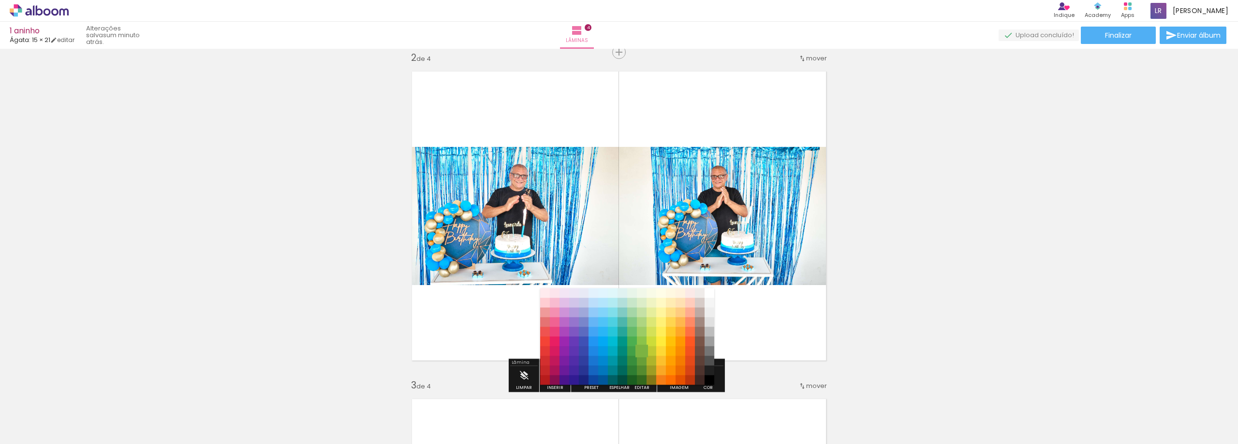
click at [642, 349] on paper-item "#7cb342" at bounding box center [642, 352] width 10 height 10
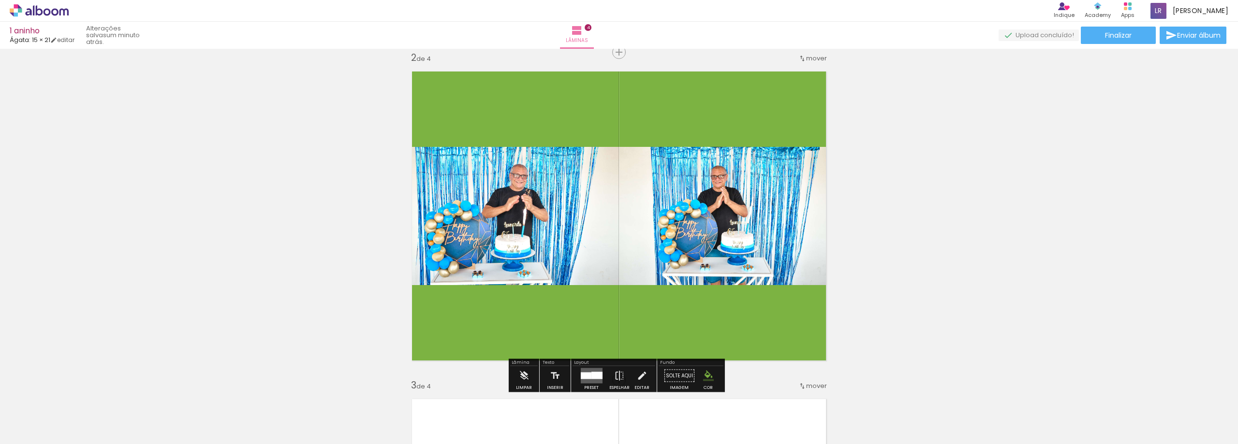
click at [703, 376] on iron-icon "color picker" at bounding box center [708, 376] width 11 height 11
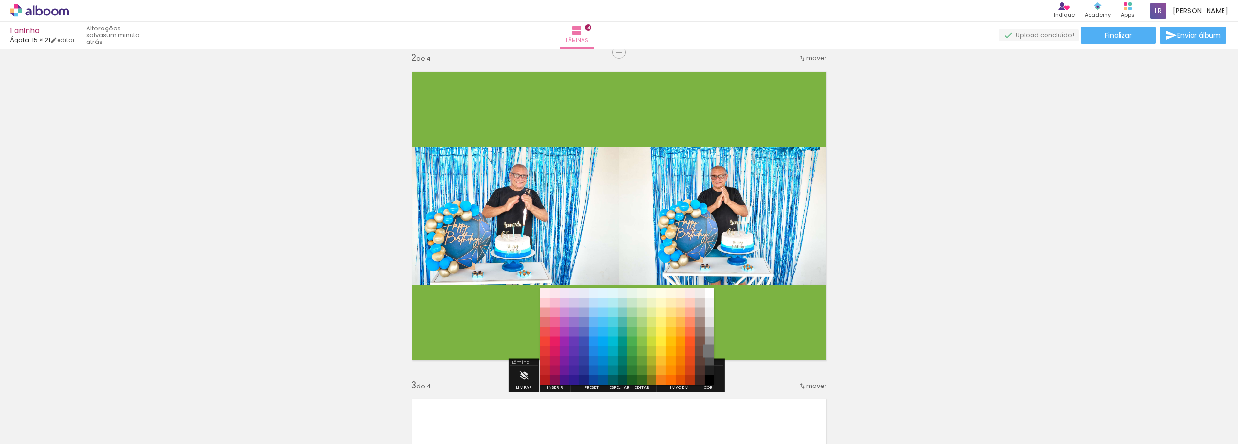
click at [708, 353] on paper-item "#757575" at bounding box center [710, 352] width 10 height 10
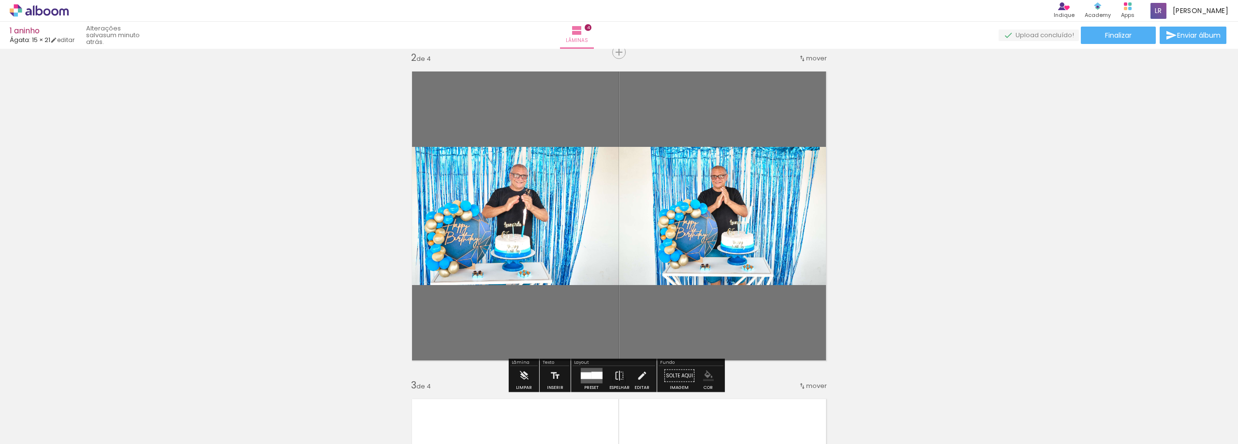
click at [707, 374] on iron-icon "color picker" at bounding box center [708, 376] width 11 height 11
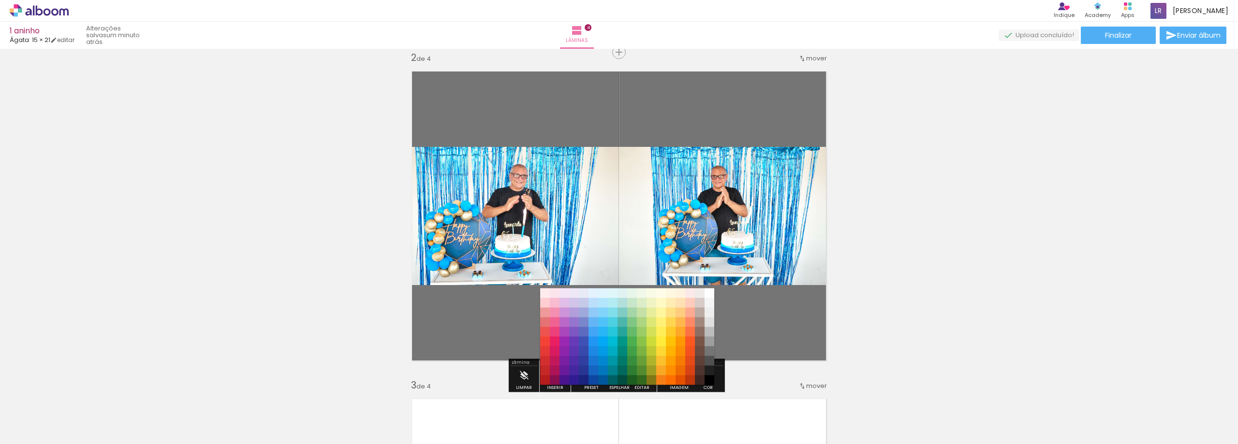
click at [533, 233] on quentale-photo at bounding box center [512, 216] width 214 height 138
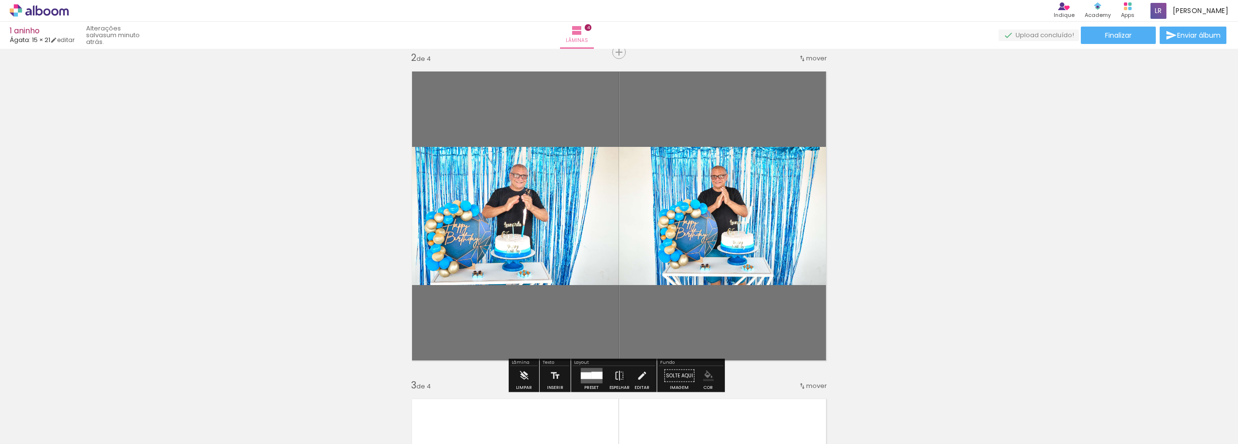
click at [706, 371] on iron-icon "color picker" at bounding box center [708, 376] width 11 height 11
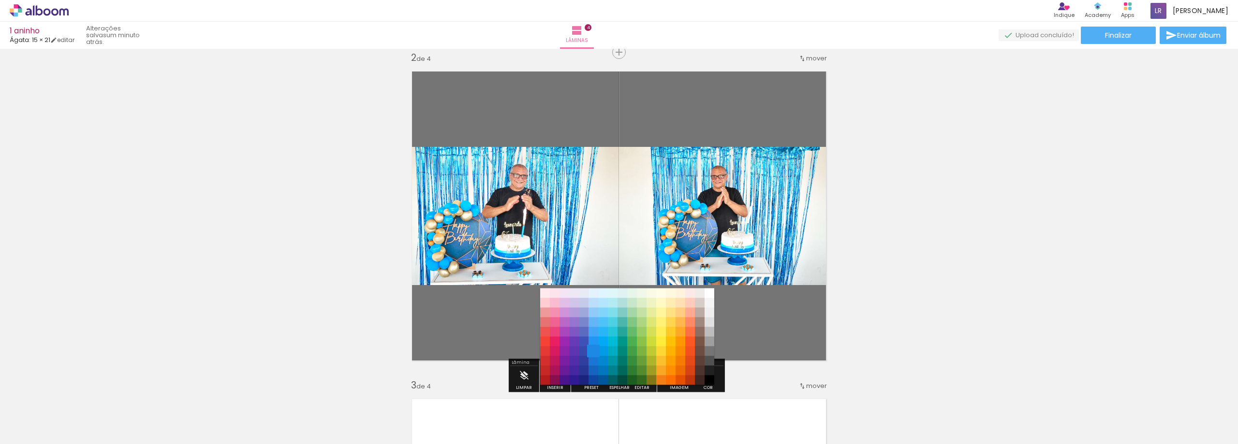
click at [596, 351] on paper-item "#1e88e5" at bounding box center [594, 352] width 10 height 10
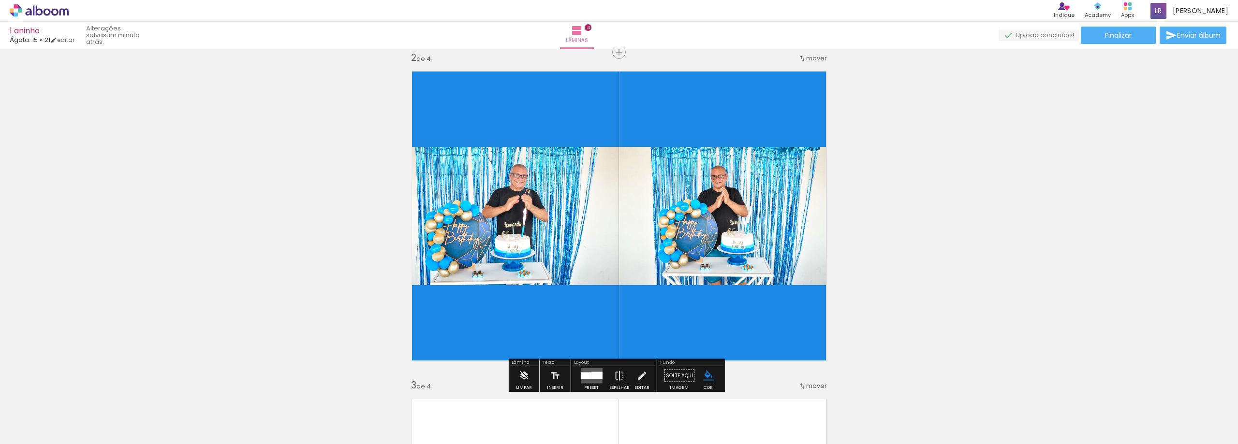
click at [704, 371] on iron-icon "color picker" at bounding box center [708, 376] width 11 height 11
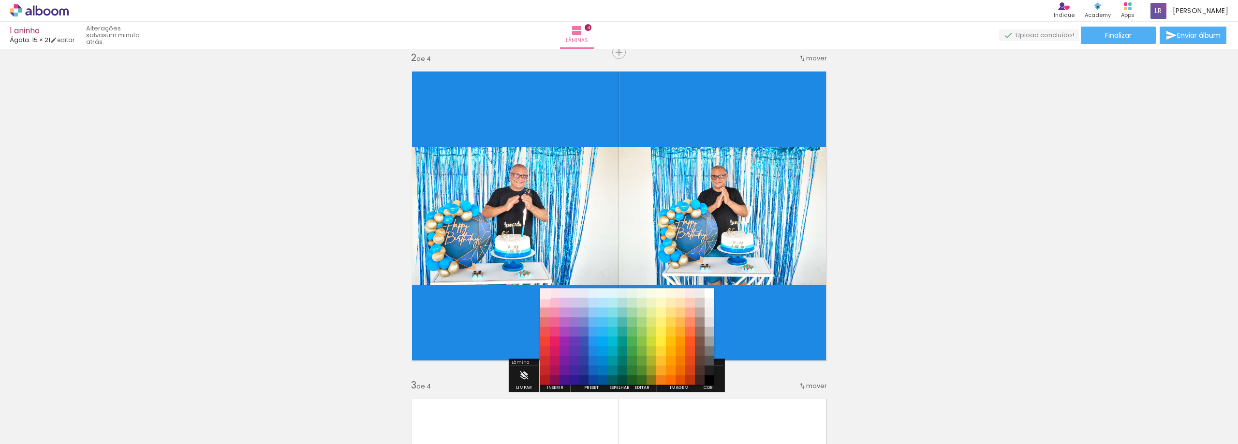
click at [542, 289] on paper-item "#ffebee" at bounding box center [545, 294] width 10 height 10
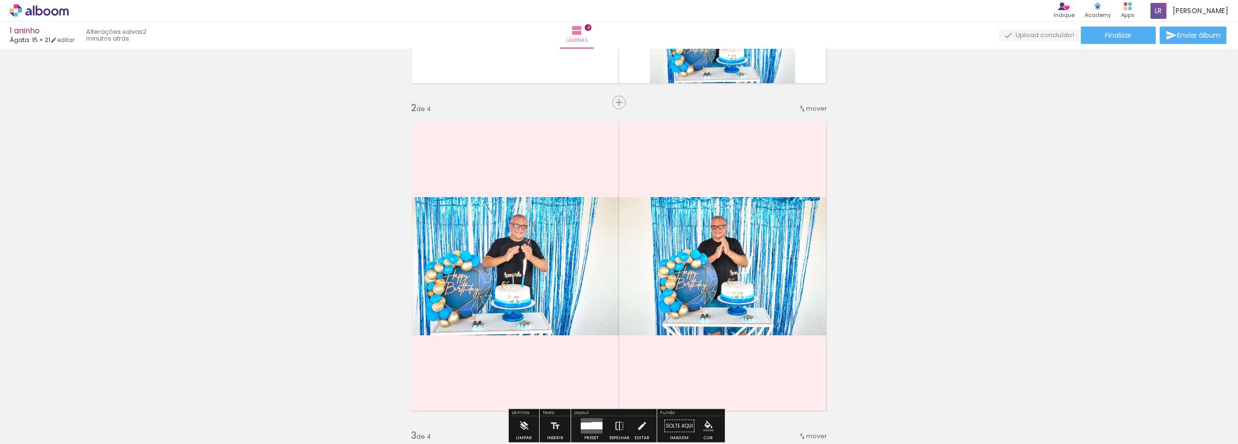
scroll to position [387, 0]
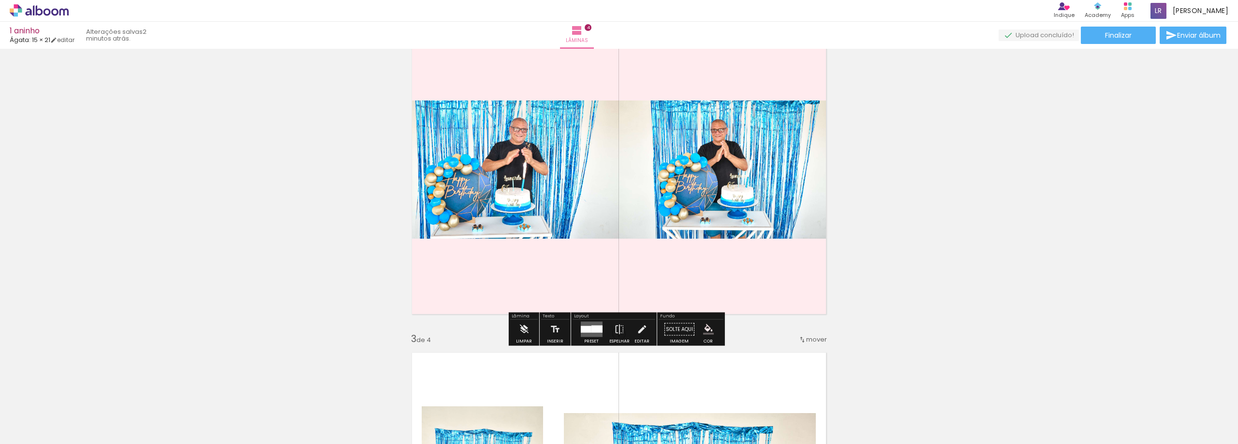
click at [703, 327] on iron-icon "color picker" at bounding box center [708, 330] width 11 height 11
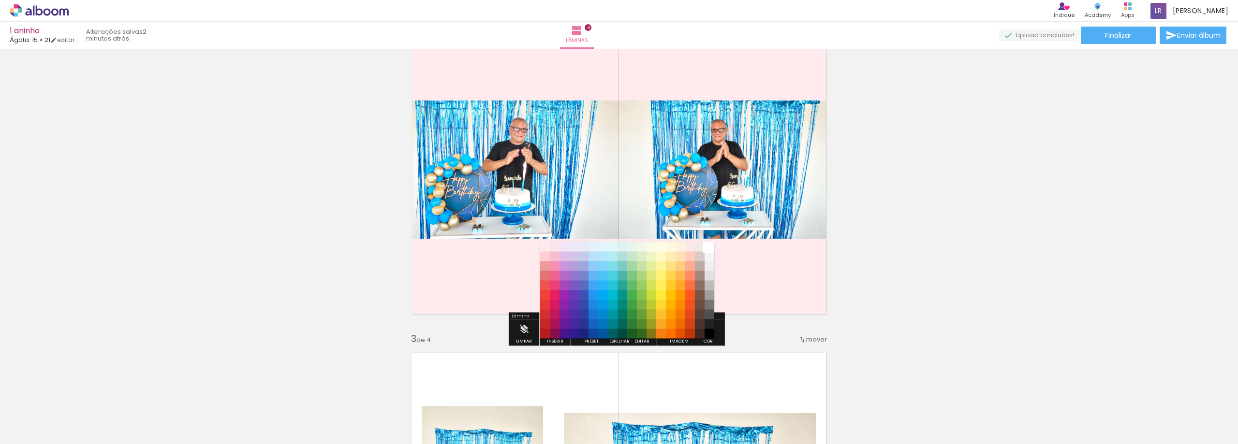
click at [708, 244] on paper-item "#ffffff" at bounding box center [710, 247] width 10 height 10
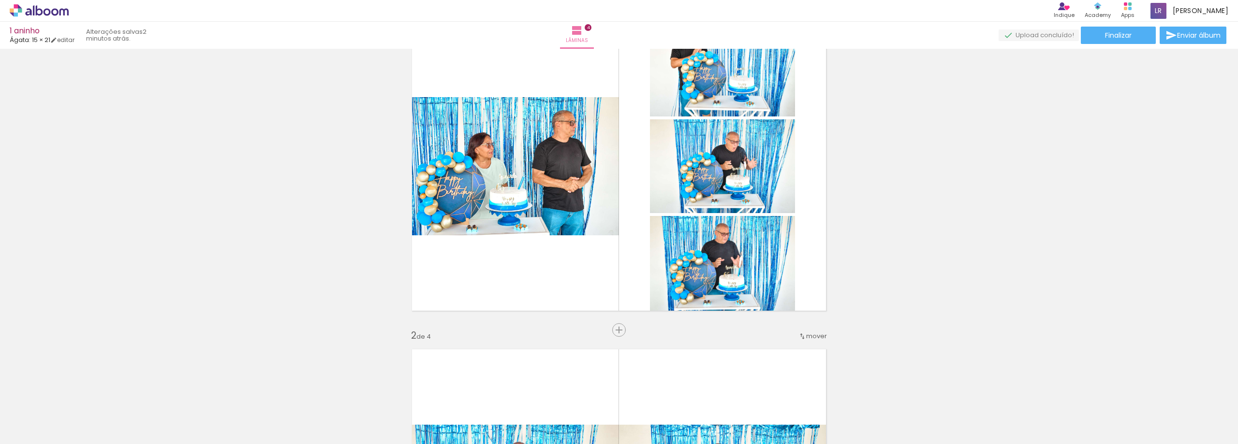
scroll to position [0, 0]
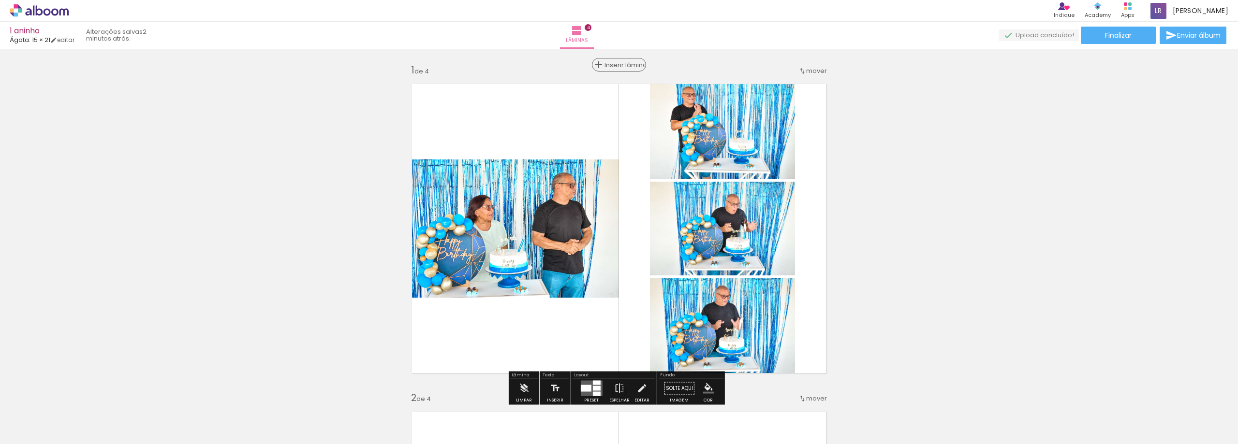
click at [613, 65] on span "Inserir lâmina" at bounding box center [624, 65] width 38 height 6
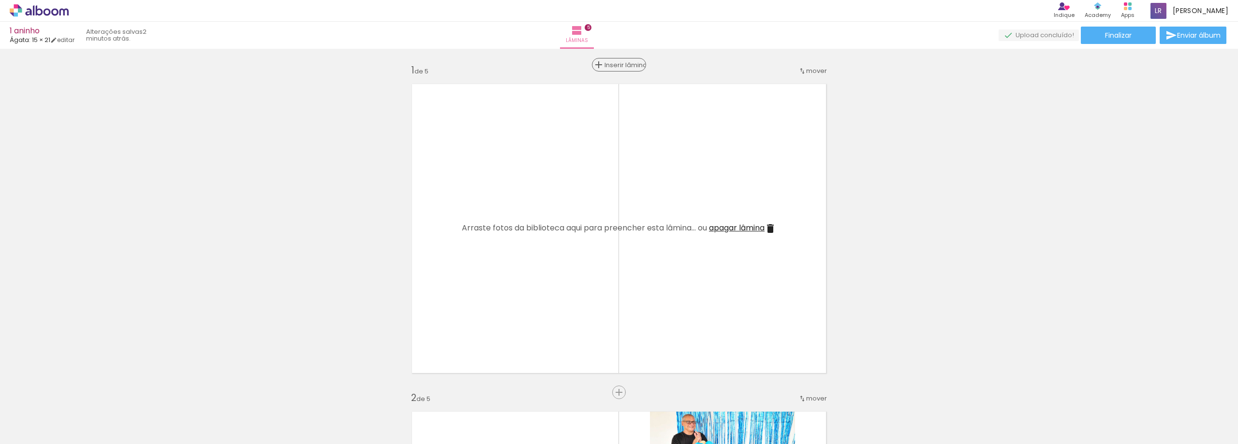
click at [613, 65] on span "Inserir lâmina" at bounding box center [624, 65] width 38 height 6
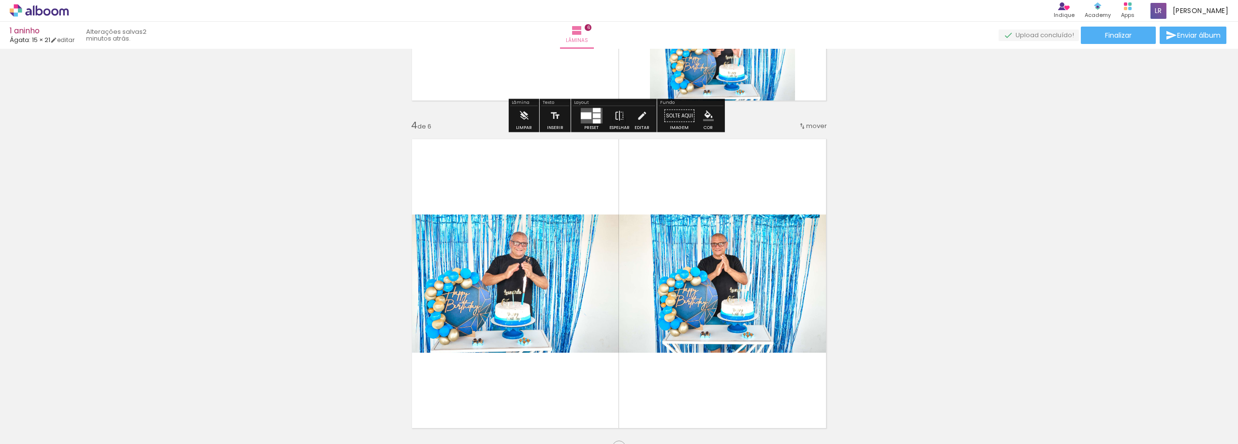
scroll to position [837, 0]
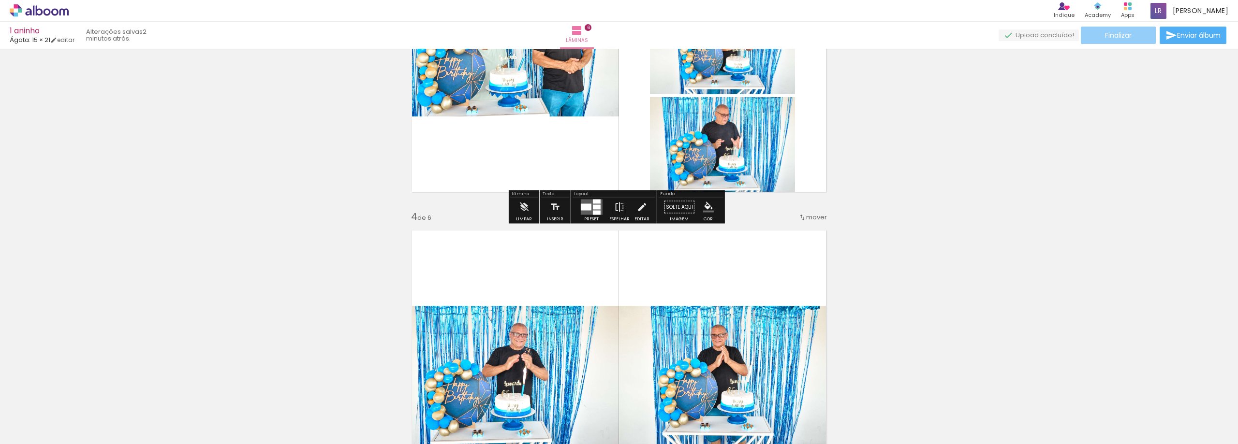
click at [1108, 37] on span "Finalizar" at bounding box center [1118, 35] width 27 height 7
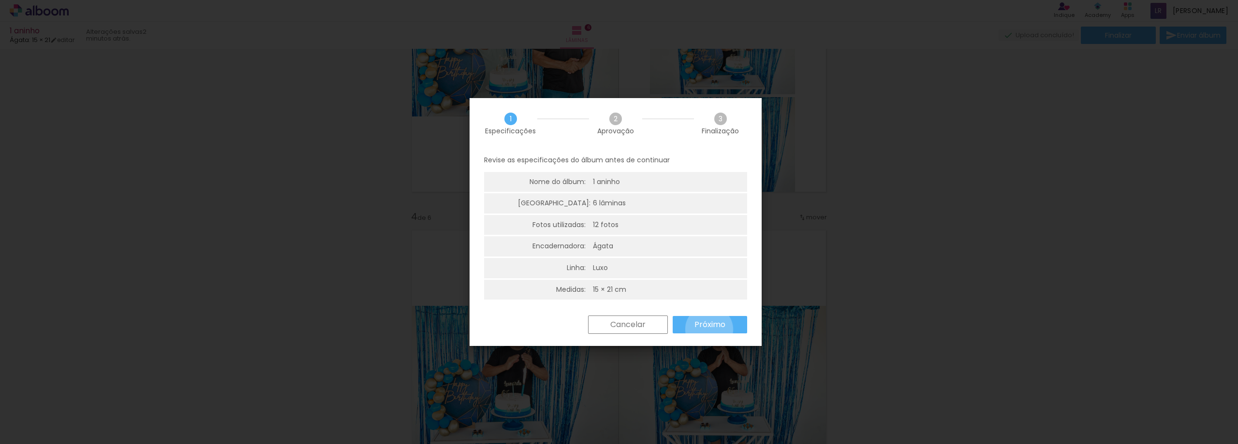
click at [0, 0] on slot "Próximo" at bounding box center [0, 0] width 0 height 0
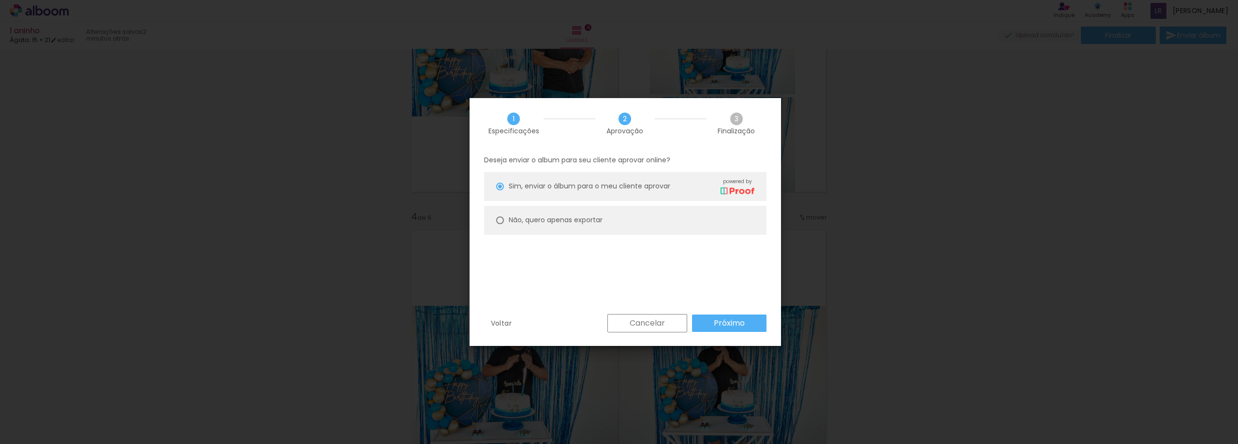
click at [0, 0] on slot "Próximo" at bounding box center [0, 0] width 0 height 0
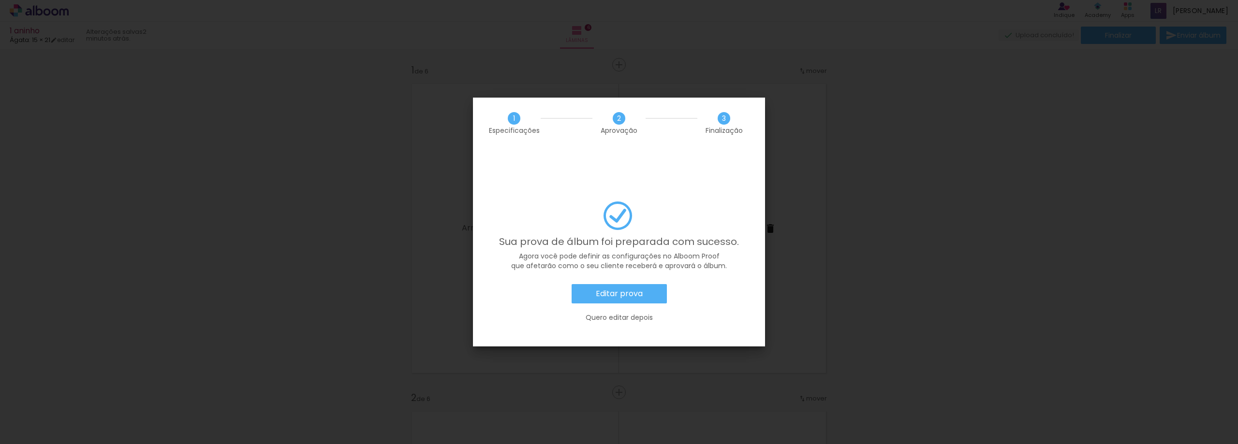
scroll to position [659, 0]
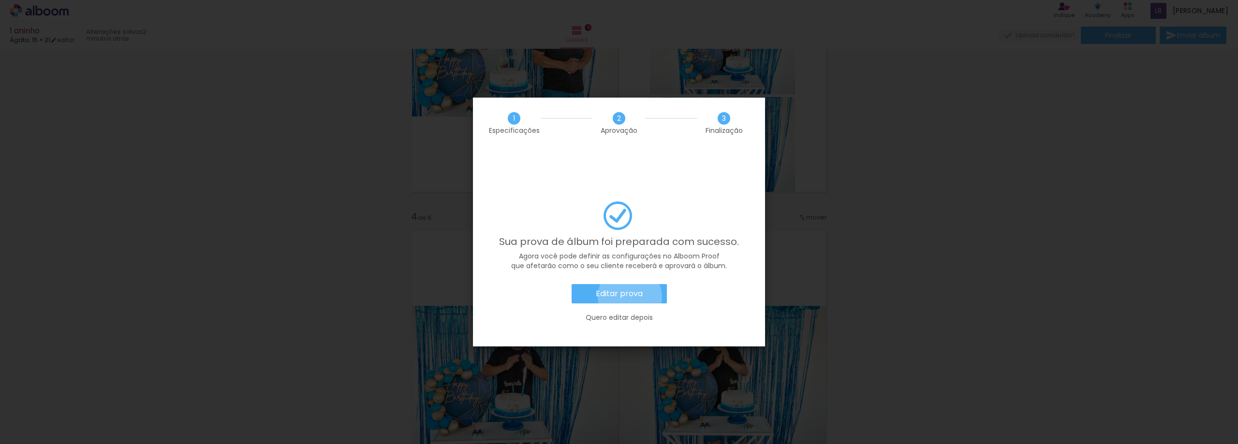
click at [0, 0] on slot "Editar prova" at bounding box center [0, 0] width 0 height 0
